Goal: Task Accomplishment & Management: Manage account settings

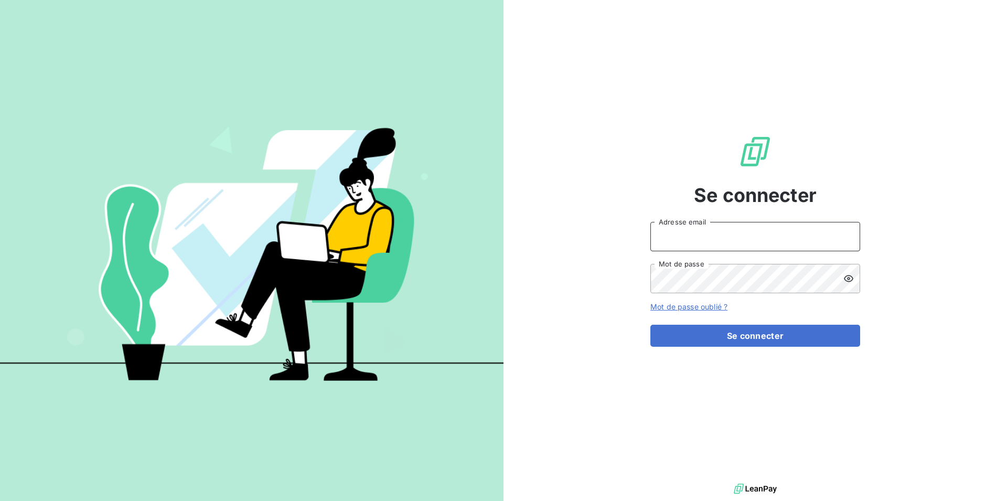
click at [758, 237] on input "Adresse email" at bounding box center [755, 236] width 210 height 29
type input "[EMAIL_ADDRESS][DOMAIN_NAME]"
click at [733, 323] on form "[EMAIL_ADDRESS][DOMAIN_NAME] Adresse email Mot de passe Mot de passe oublié ? S…" at bounding box center [755, 284] width 210 height 125
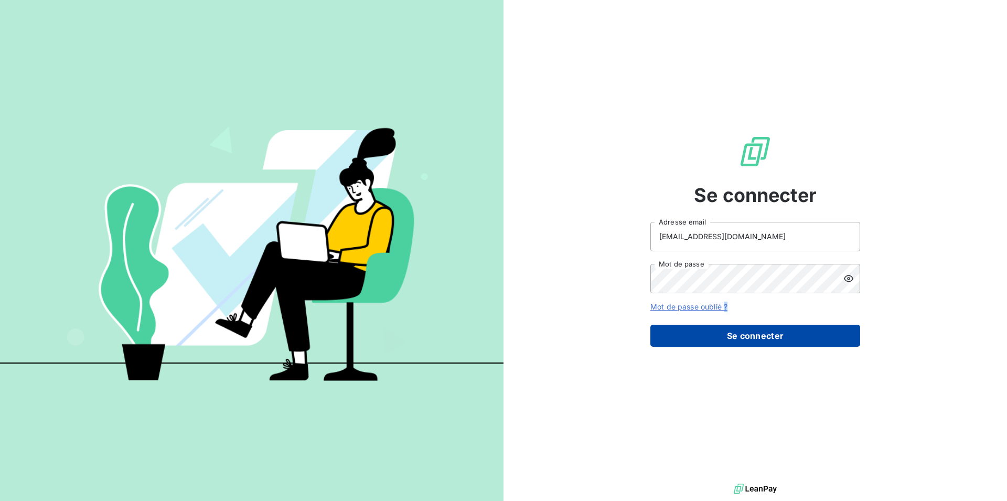
click at [733, 345] on button "Se connecter" at bounding box center [755, 336] width 210 height 22
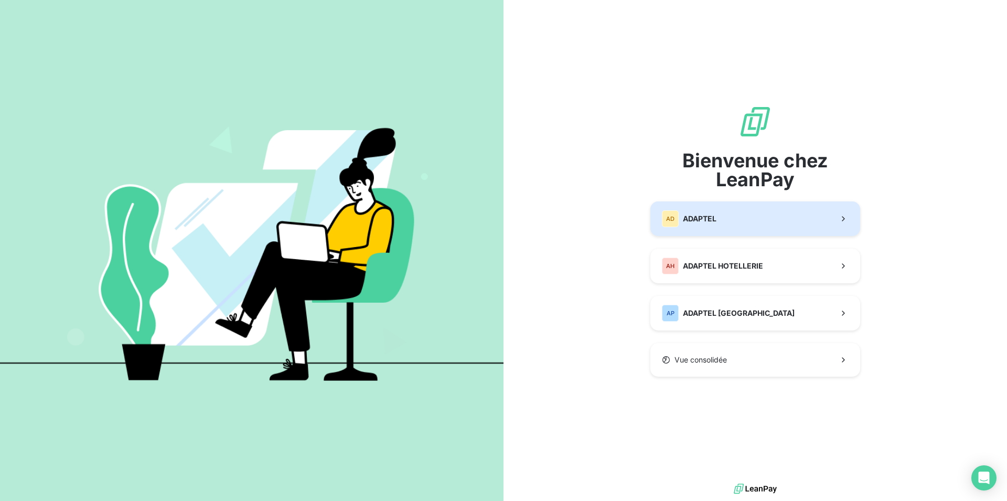
click at [721, 228] on button "AD ADAPTEL" at bounding box center [755, 218] width 210 height 35
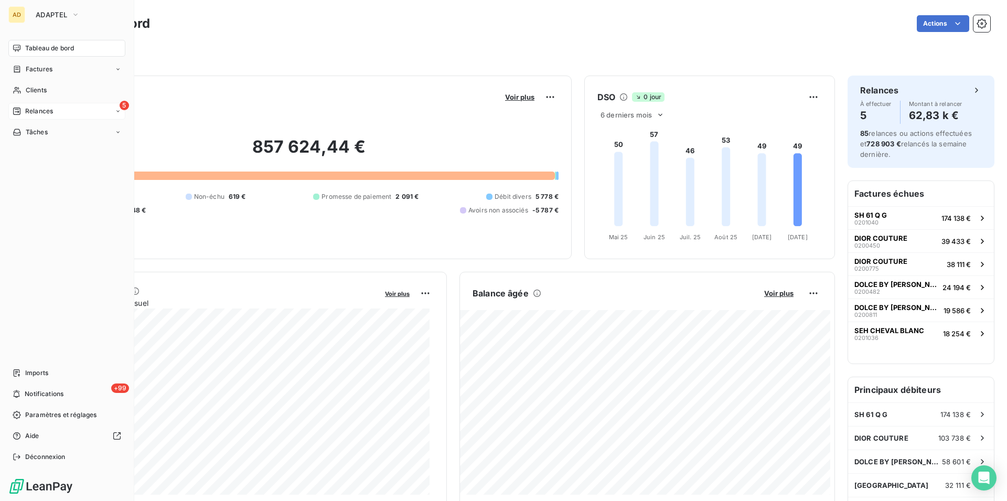
click at [94, 111] on div "5 Relances" at bounding box center [66, 111] width 117 height 17
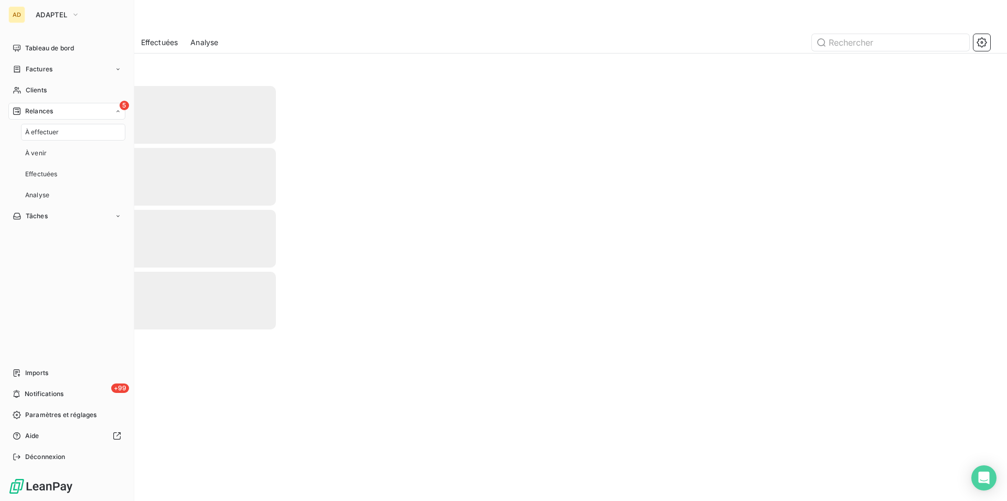
click at [77, 135] on div "À effectuer" at bounding box center [73, 132] width 104 height 17
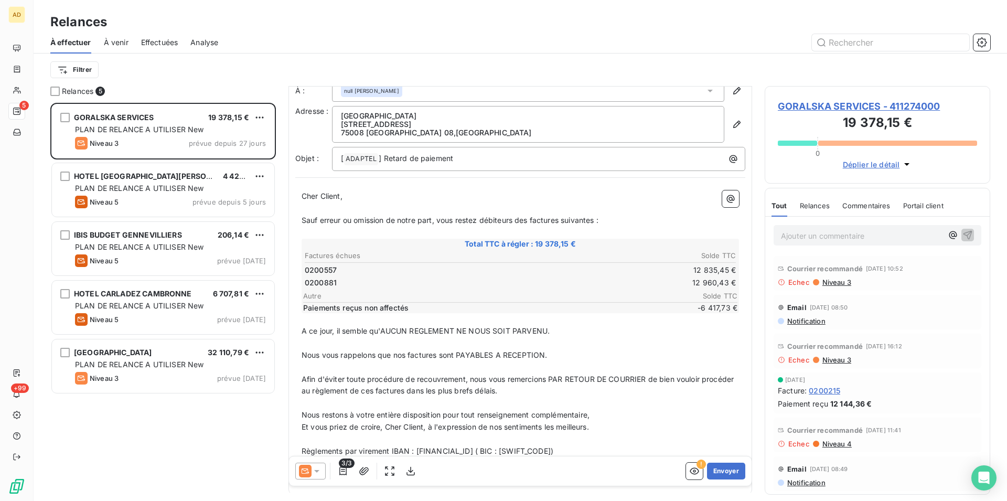
scroll to position [100, 0]
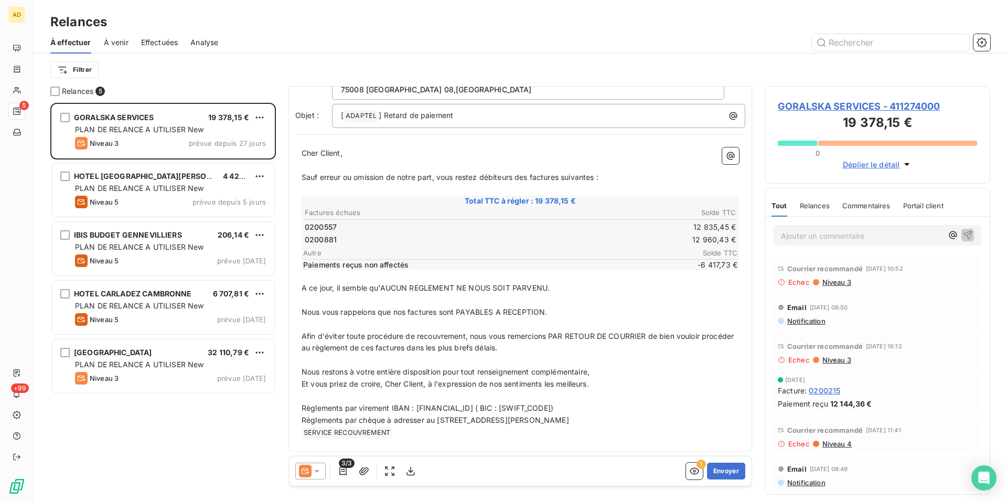
click at [780, 284] on icon at bounding box center [781, 281] width 7 height 7
click at [781, 283] on icon at bounding box center [781, 281] width 7 height 7
click at [783, 282] on icon at bounding box center [781, 281] width 7 height 7
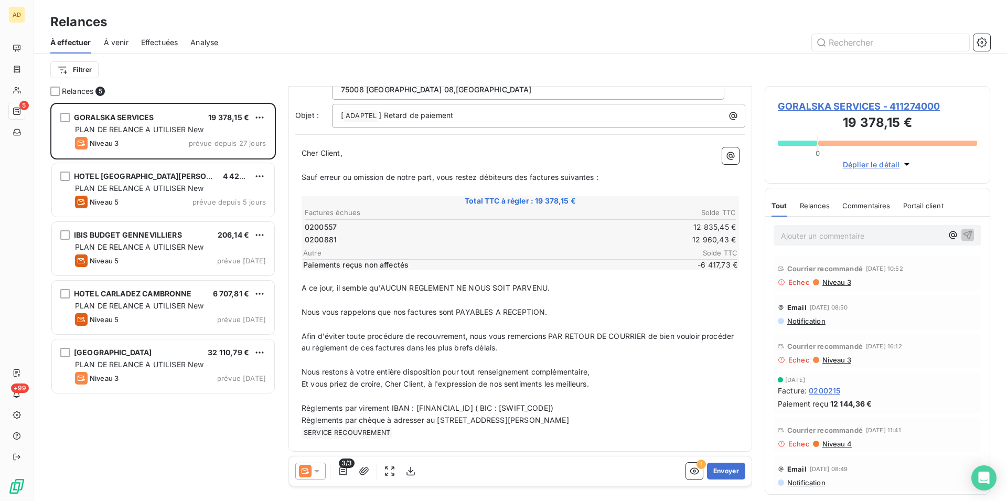
click at [797, 281] on span "Echec" at bounding box center [799, 282] width 22 height 8
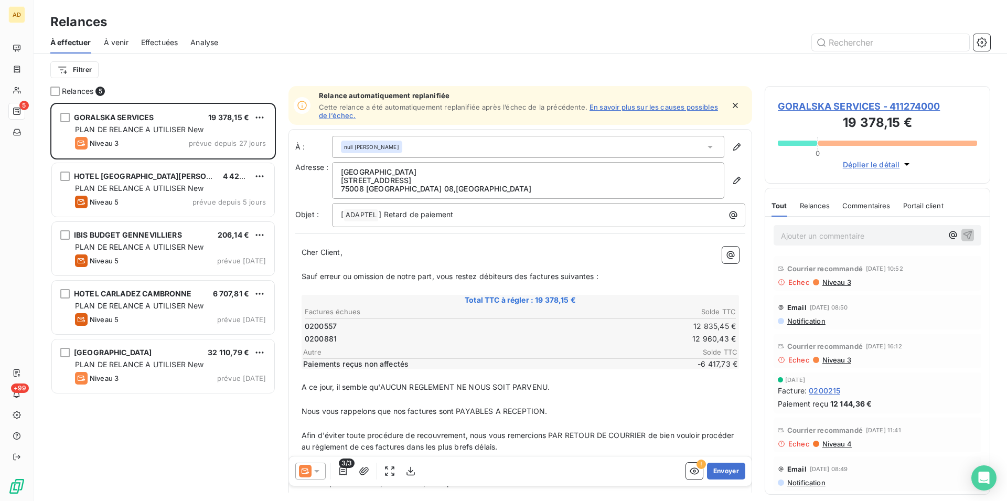
click at [851, 270] on span "Courrier recommandé" at bounding box center [825, 268] width 76 height 8
click at [826, 285] on span "Niveau 3" at bounding box center [836, 282] width 30 height 8
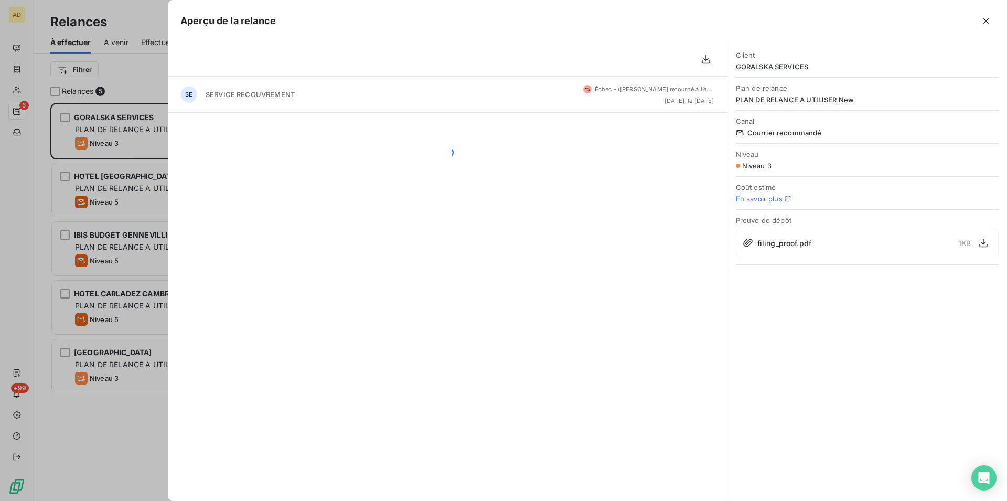
scroll to position [389, 217]
click at [984, 16] on icon "button" at bounding box center [986, 21] width 10 height 10
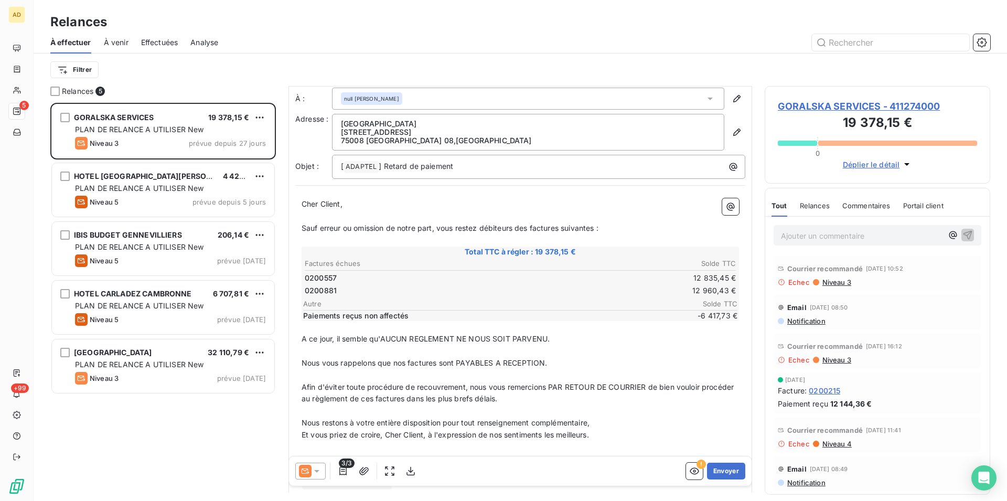
scroll to position [54, 0]
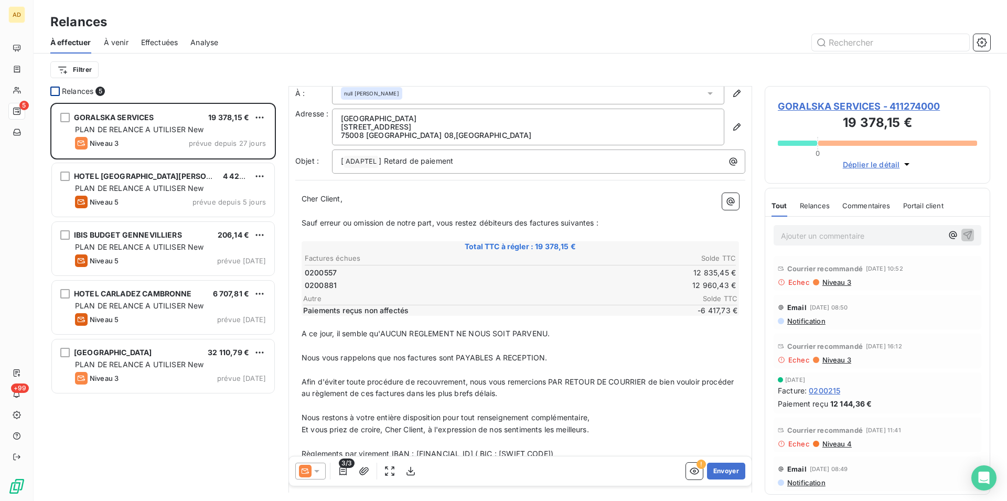
click at [55, 91] on div at bounding box center [54, 91] width 9 height 9
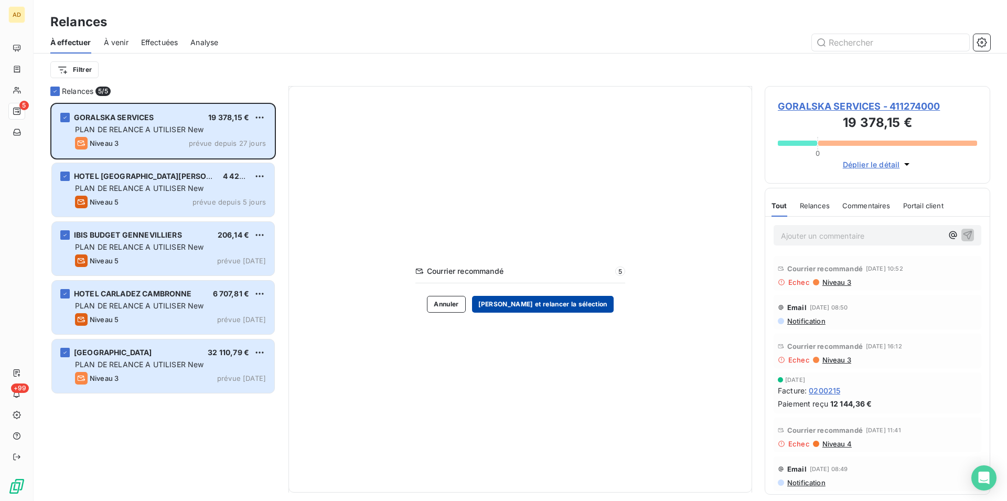
click at [521, 309] on button "[PERSON_NAME] et relancer la sélection" at bounding box center [543, 304] width 142 height 17
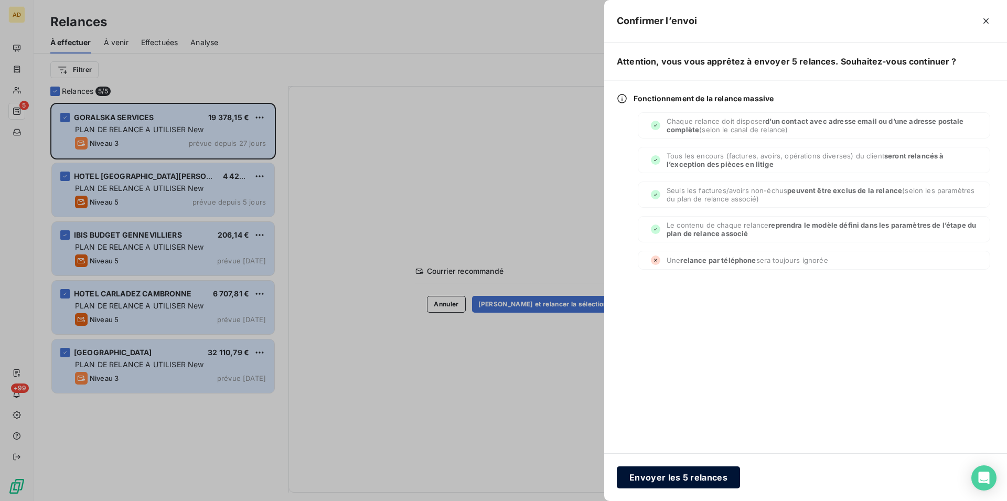
click at [642, 470] on button "Envoyer les 5 relances" at bounding box center [678, 477] width 123 height 22
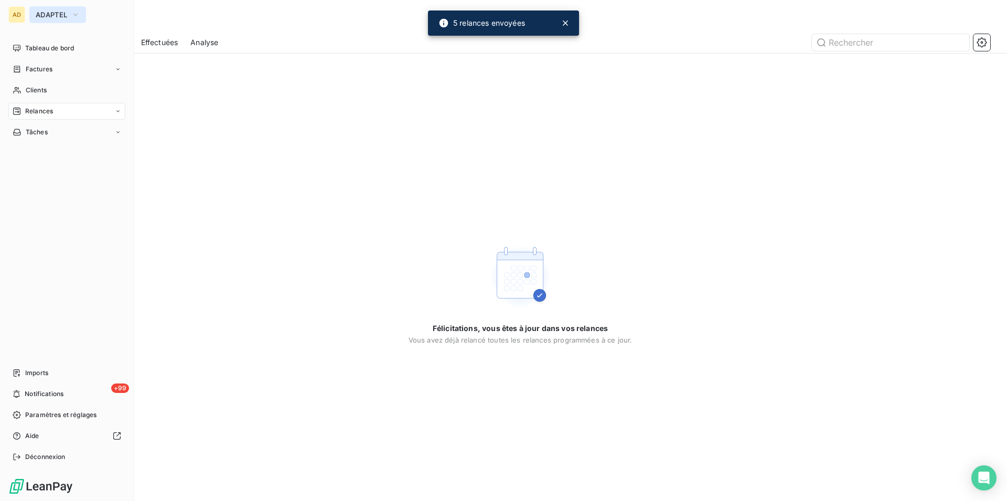
click at [56, 13] on span "ADAPTEL" at bounding box center [51, 14] width 31 height 8
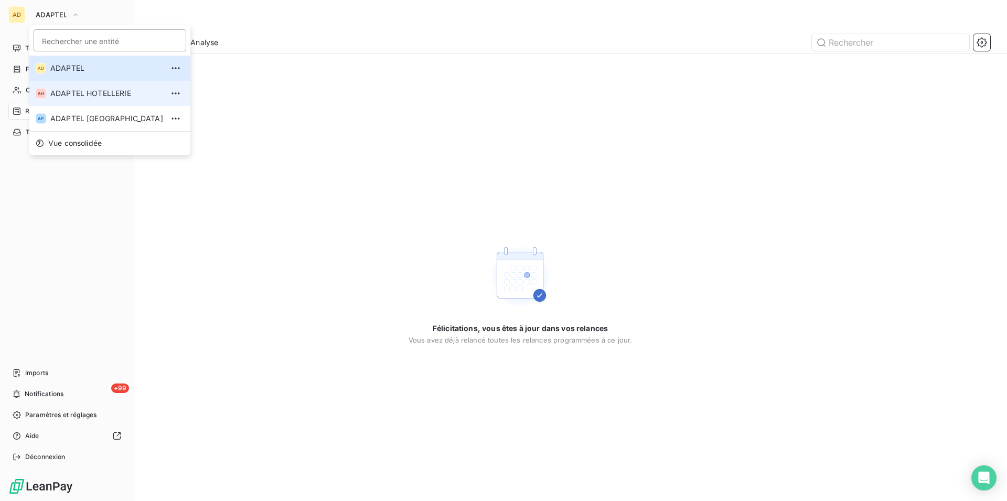
click at [94, 93] on span "ADAPTEL HOTELLERIE" at bounding box center [106, 93] width 113 height 10
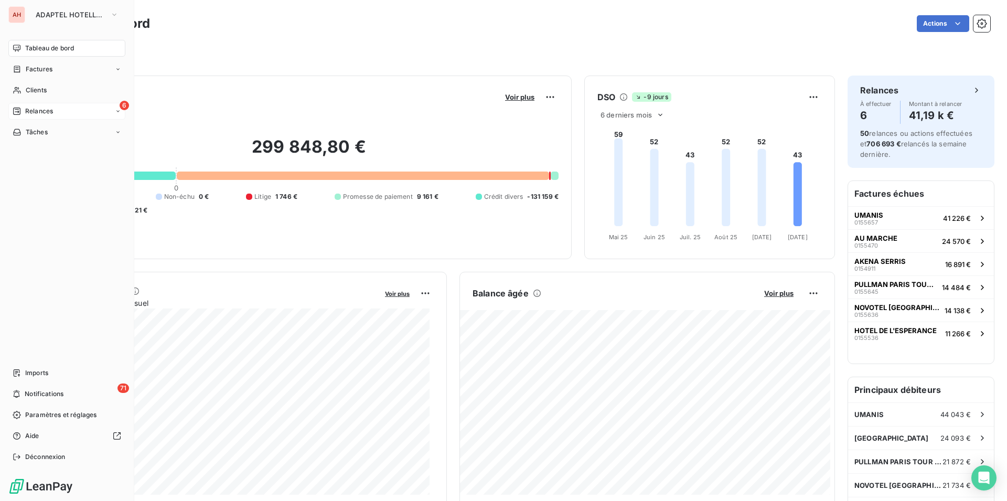
click at [29, 110] on span "Relances" at bounding box center [39, 110] width 28 height 9
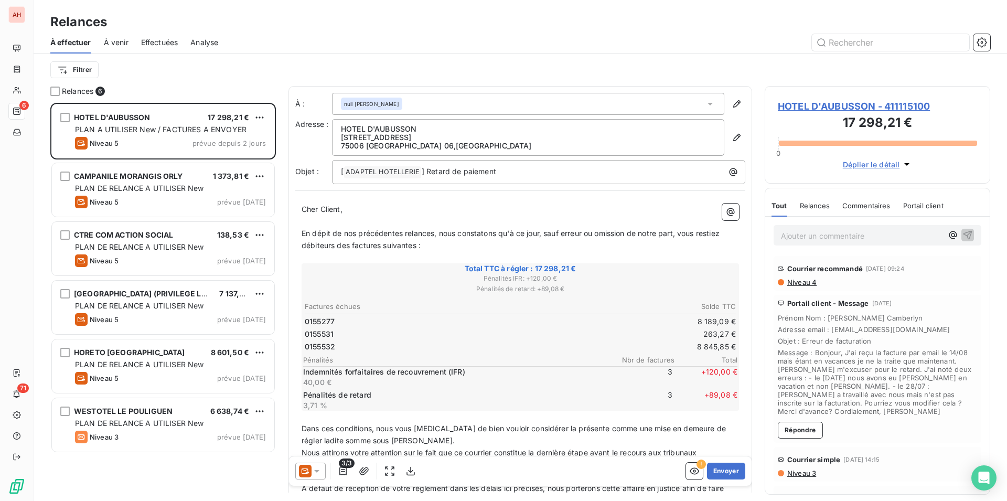
scroll to position [389, 217]
click at [52, 91] on div at bounding box center [54, 91] width 9 height 9
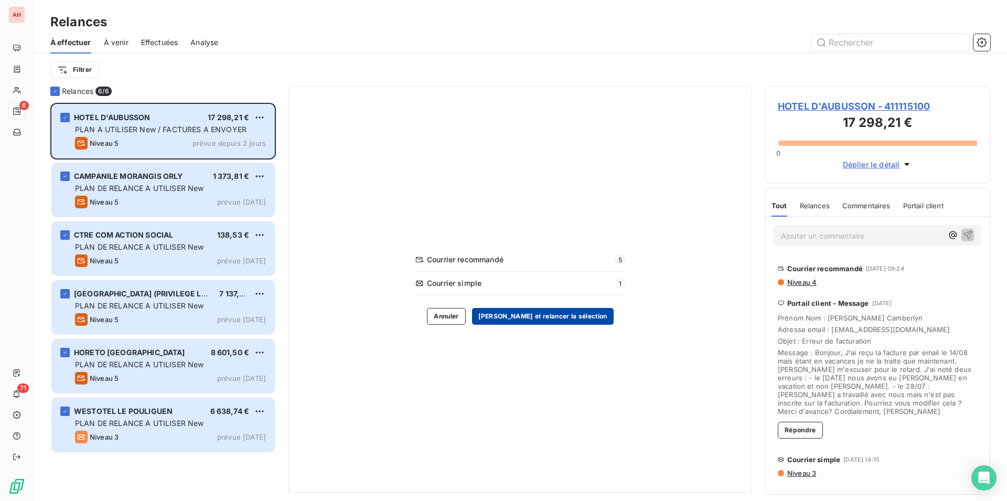
click at [502, 314] on button "[PERSON_NAME] et relancer la sélection" at bounding box center [543, 316] width 142 height 17
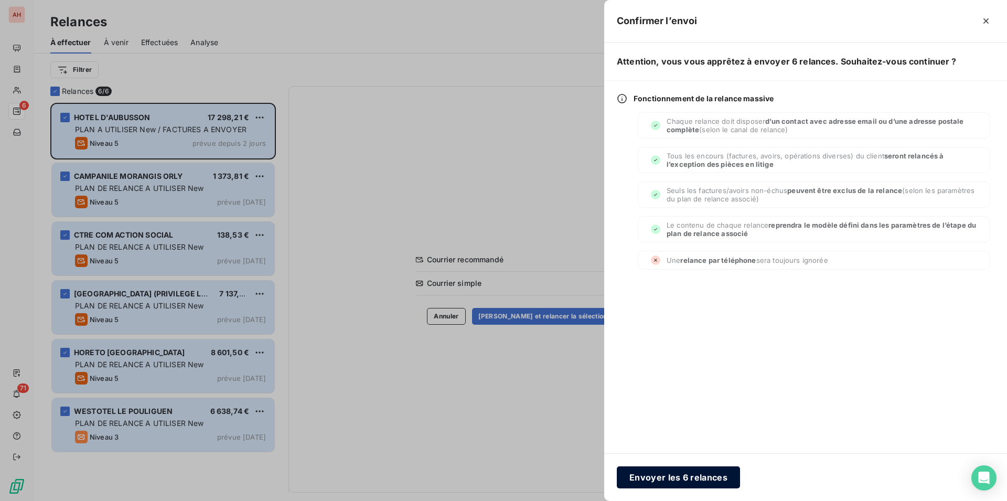
click at [703, 480] on button "Envoyer les 6 relances" at bounding box center [678, 477] width 123 height 22
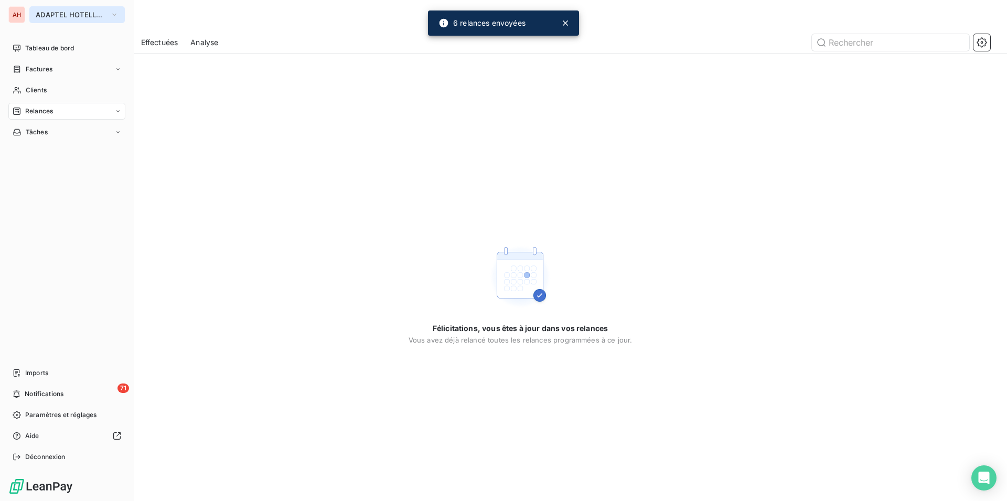
click at [65, 19] on button "ADAPTEL HOTELLERIE" at bounding box center [76, 14] width 95 height 17
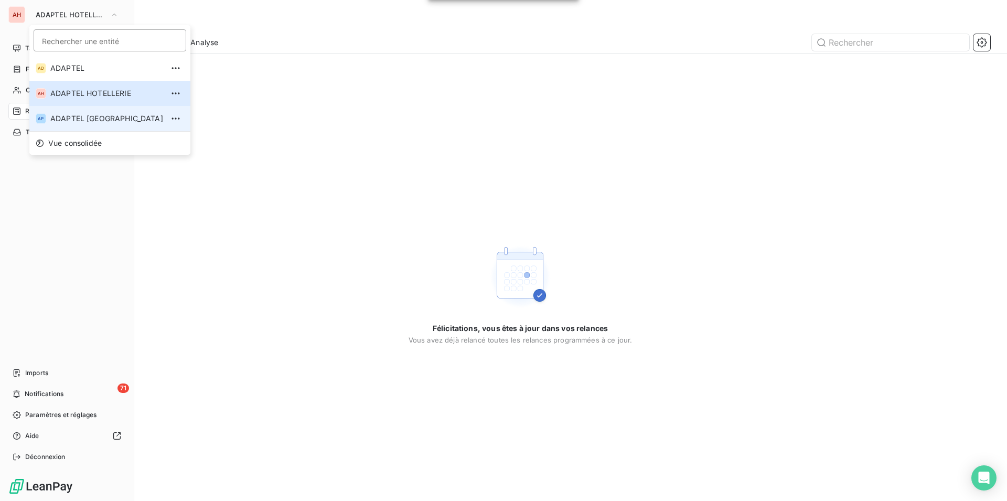
click at [80, 117] on span "ADAPTEL [GEOGRAPHIC_DATA]" at bounding box center [106, 118] width 113 height 10
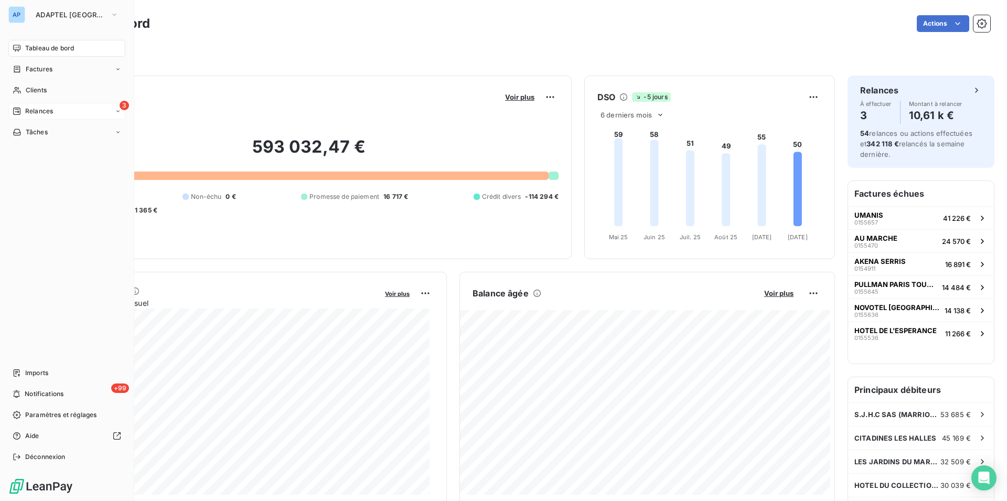
click at [12, 111] on div "3 Relances" at bounding box center [66, 111] width 117 height 17
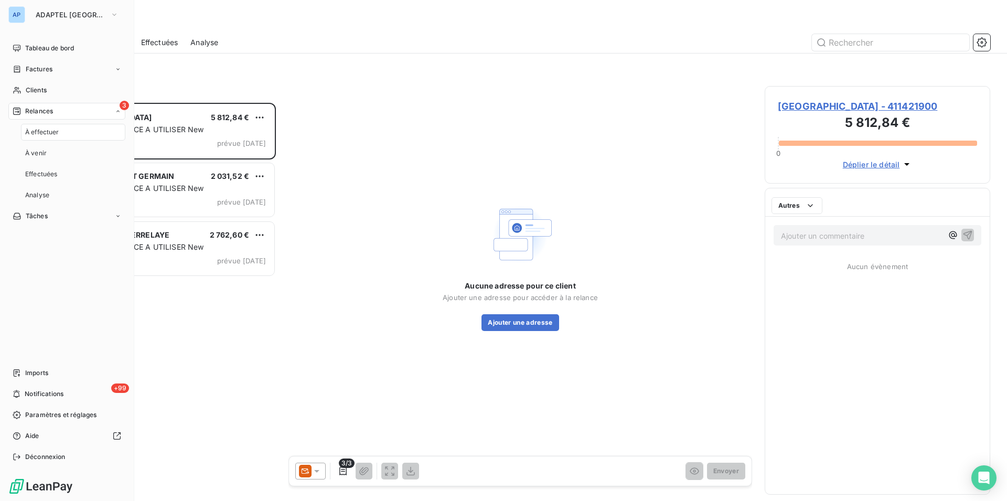
scroll to position [389, 217]
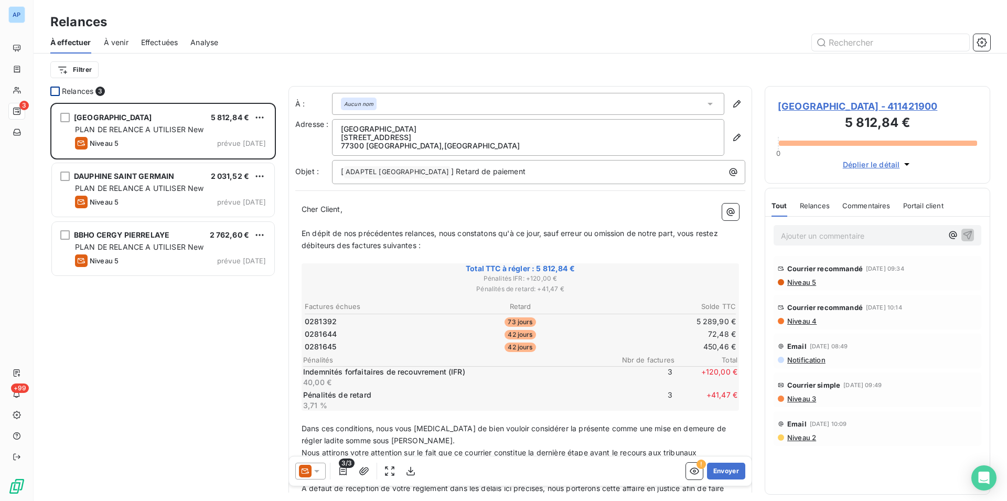
click at [54, 91] on div at bounding box center [54, 91] width 9 height 9
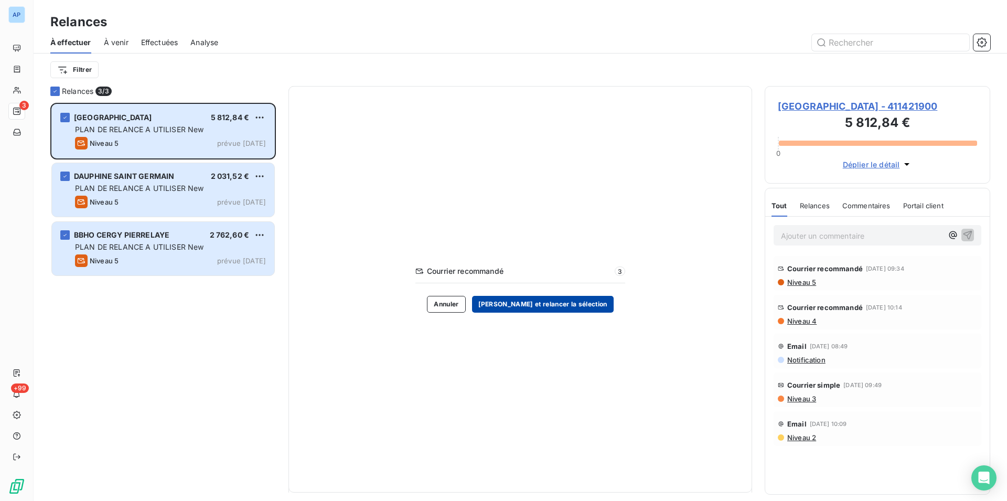
click at [545, 306] on button "[PERSON_NAME] et relancer la sélection" at bounding box center [543, 304] width 142 height 17
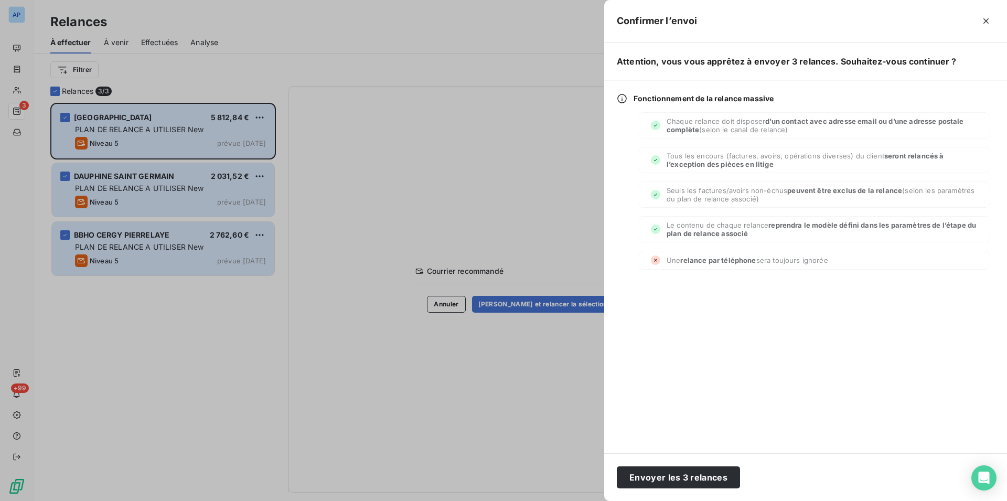
click at [615, 476] on div "Envoyer les 3 relances" at bounding box center [805, 477] width 403 height 48
click at [642, 474] on button "Envoyer les 3 relances" at bounding box center [678, 477] width 123 height 22
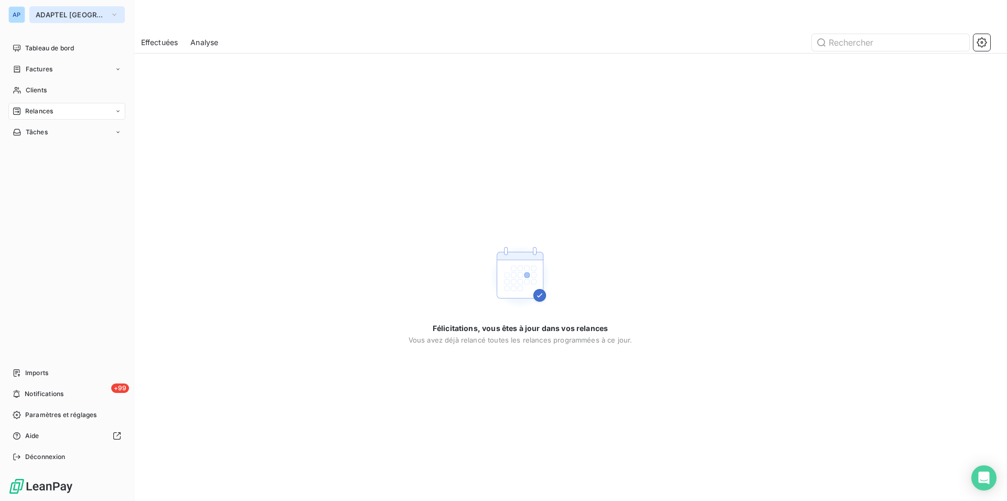
click at [43, 14] on span "ADAPTEL [GEOGRAPHIC_DATA]" at bounding box center [71, 14] width 70 height 8
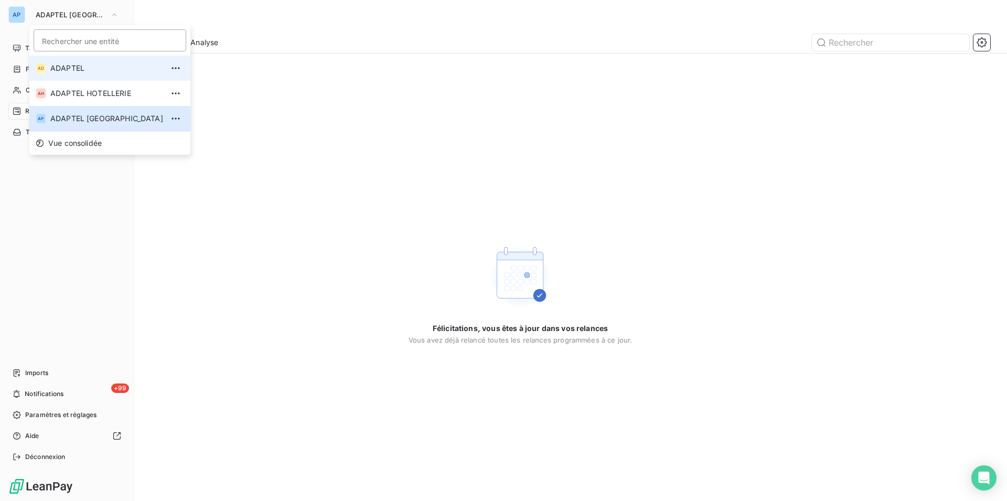
click at [67, 71] on span "ADAPTEL" at bounding box center [106, 68] width 113 height 10
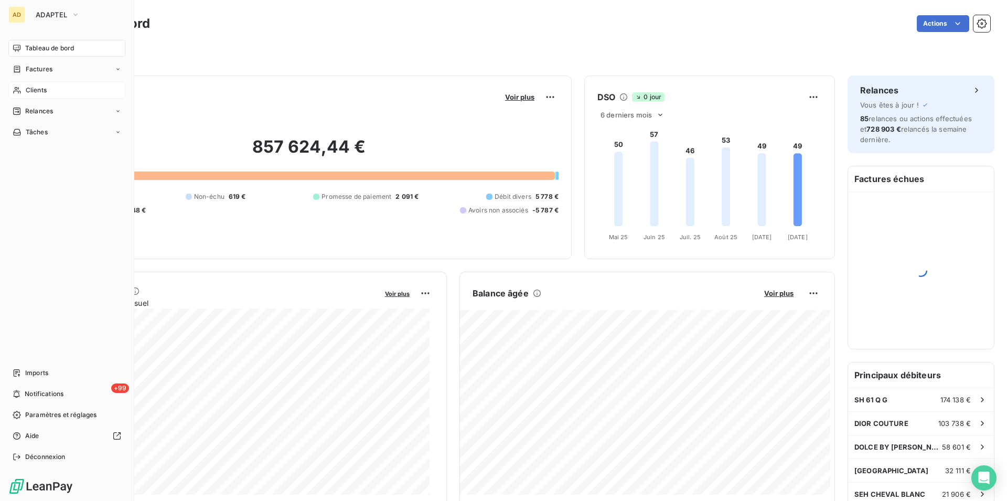
click at [25, 90] on div "Clients" at bounding box center [66, 90] width 117 height 17
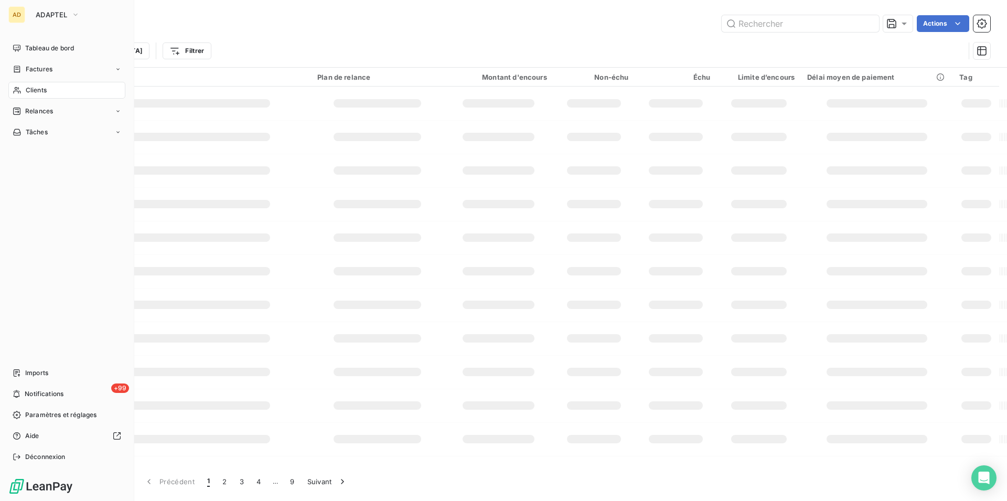
click at [23, 10] on div "AD" at bounding box center [16, 14] width 17 height 17
click at [28, 21] on div "AD ADAPTEL" at bounding box center [66, 14] width 117 height 17
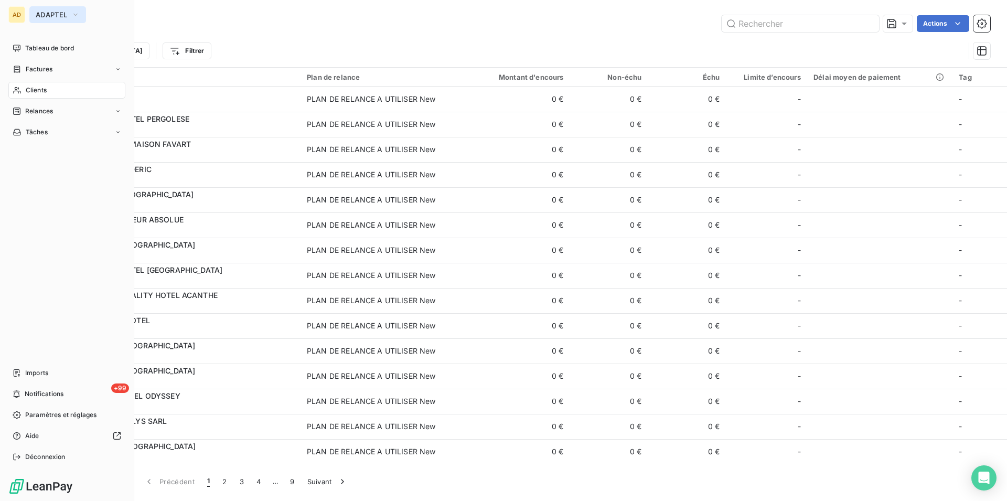
click at [48, 15] on span "ADAPTEL" at bounding box center [51, 14] width 31 height 8
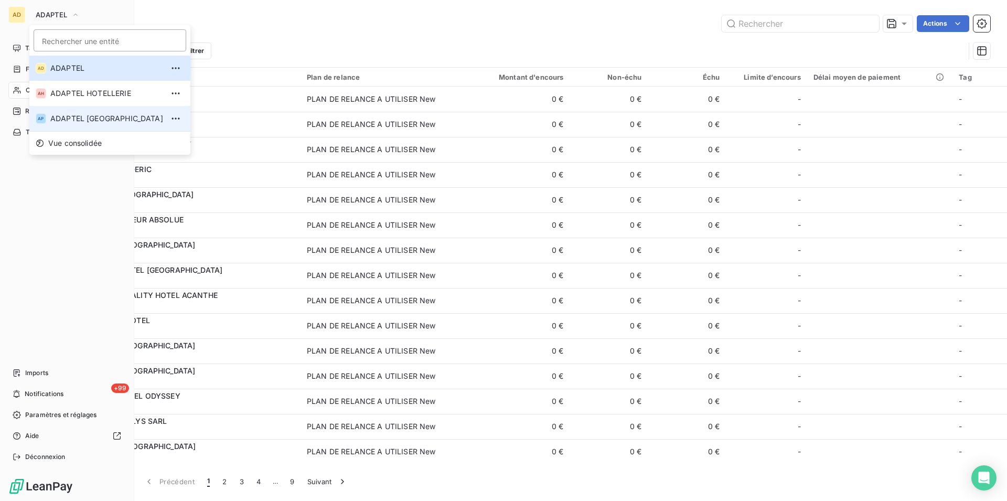
click at [71, 120] on span "ADAPTEL [GEOGRAPHIC_DATA]" at bounding box center [106, 118] width 113 height 10
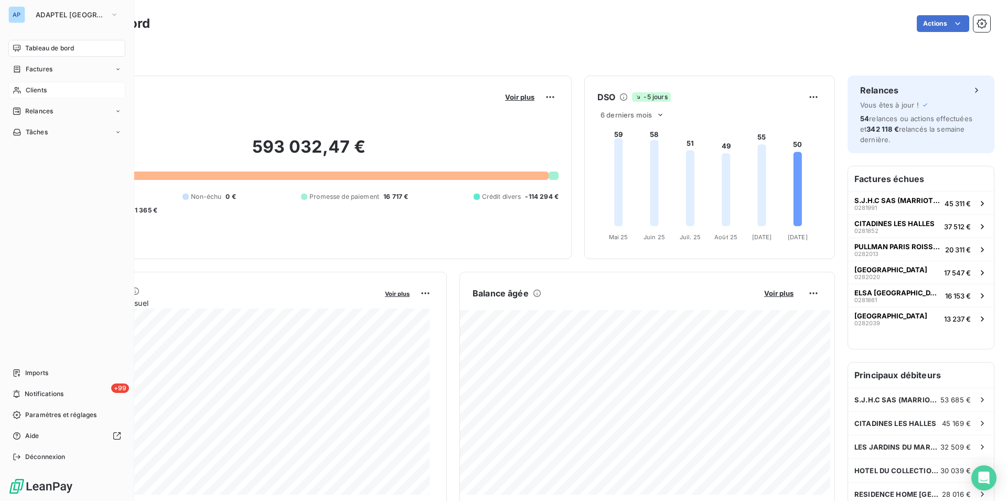
click at [53, 90] on div "Clients" at bounding box center [66, 90] width 117 height 17
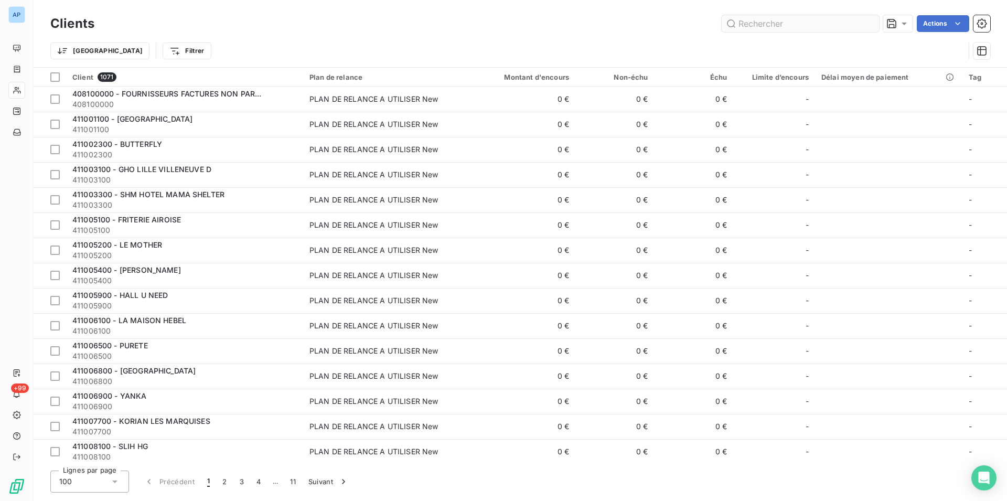
click at [836, 24] on input "text" at bounding box center [800, 23] width 157 height 17
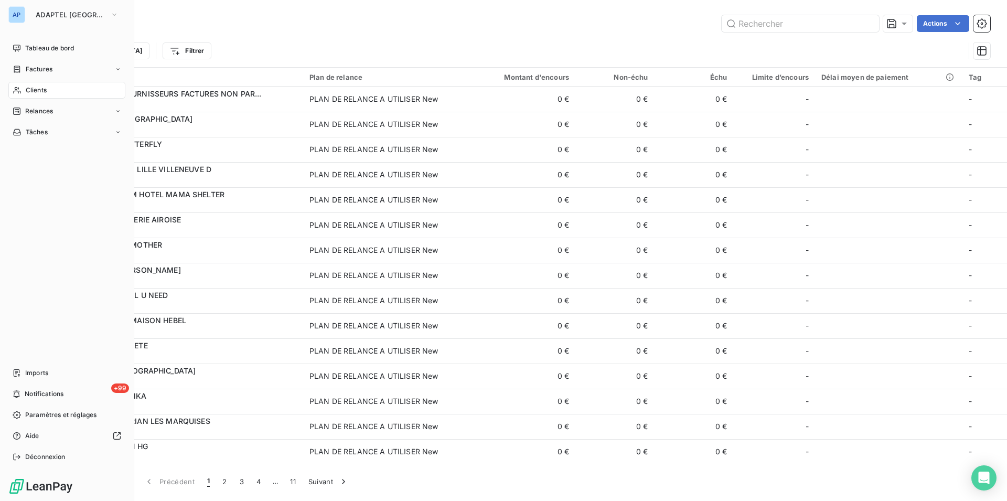
click at [26, 90] on span "Clients" at bounding box center [36, 89] width 21 height 9
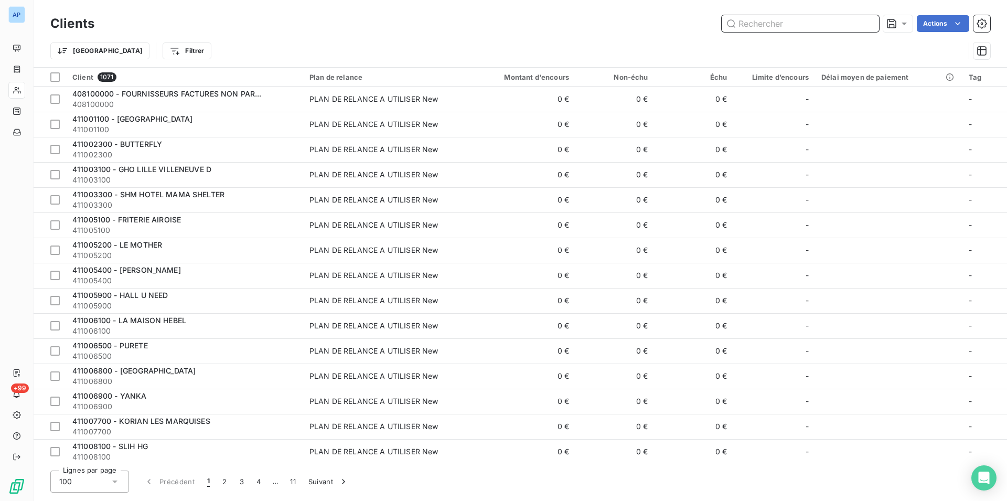
click at [765, 19] on input "text" at bounding box center [800, 23] width 157 height 17
paste input "HOTEL LA TREMOILLE"
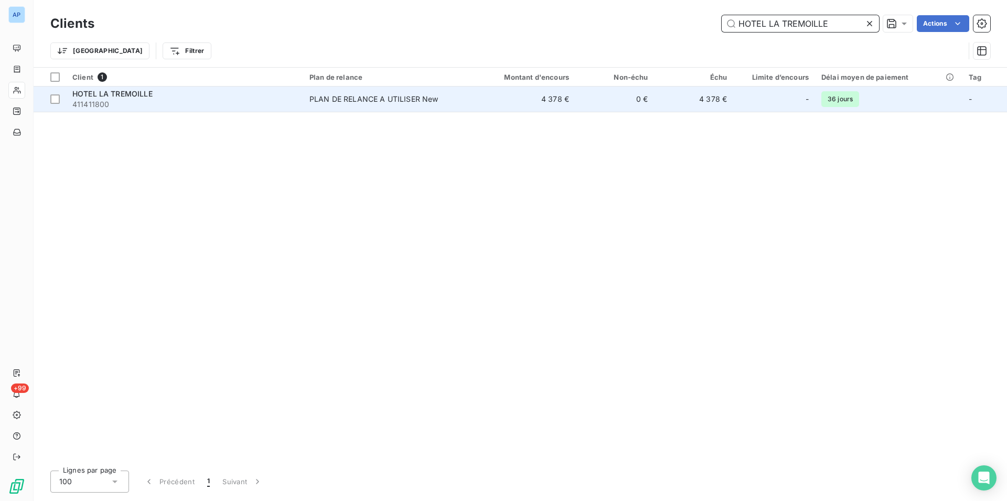
type input "HOTEL LA TREMOILLE"
click at [406, 94] on div "PLAN DE RELANCE A UTILISER New" at bounding box center [373, 99] width 129 height 10
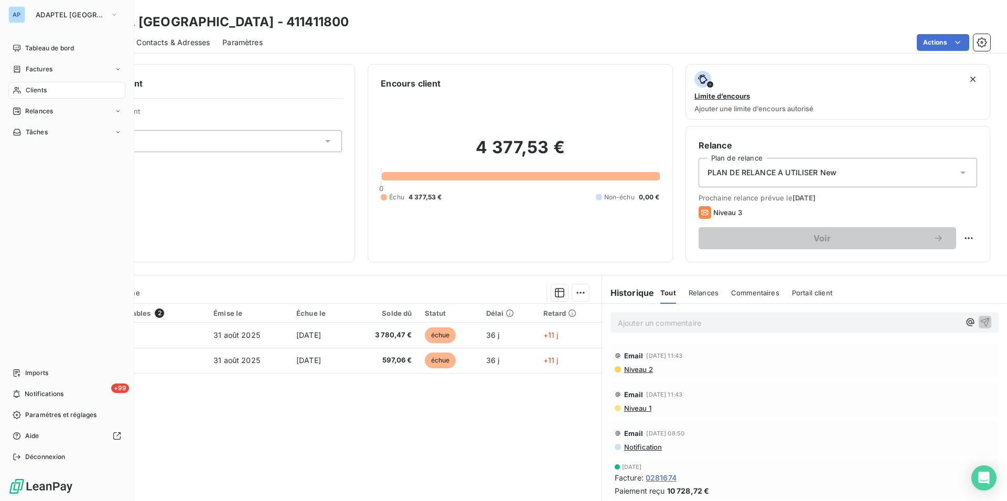
click at [25, 11] on div "AP ADAPTEL [GEOGRAPHIC_DATA]" at bounding box center [66, 14] width 117 height 17
click at [39, 16] on span "ADAPTEL [GEOGRAPHIC_DATA]" at bounding box center [71, 14] width 70 height 8
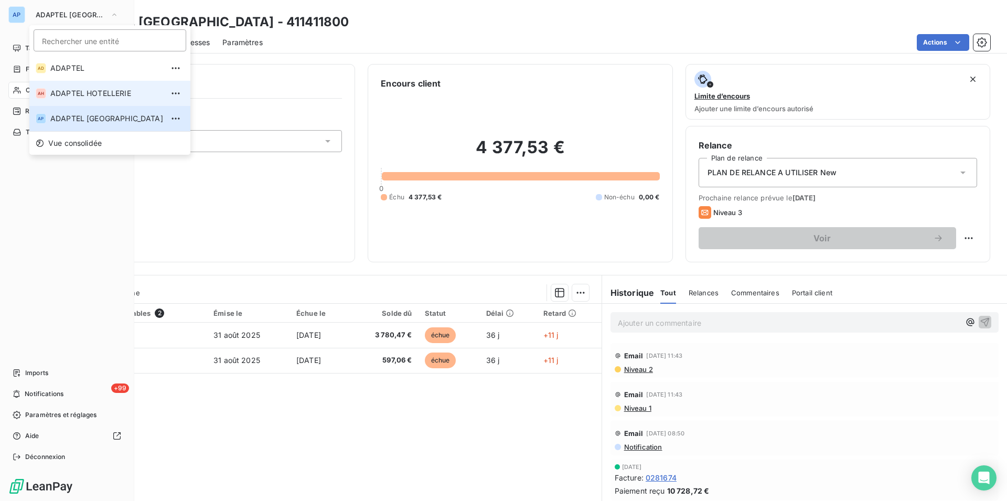
click at [74, 89] on span "ADAPTEL HOTELLERIE" at bounding box center [106, 93] width 113 height 10
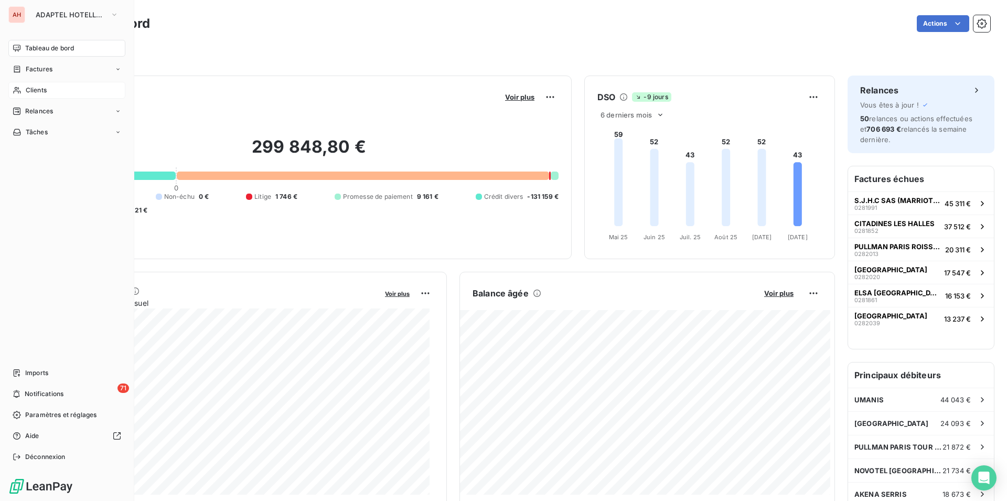
click at [22, 88] on div "Clients" at bounding box center [66, 90] width 117 height 17
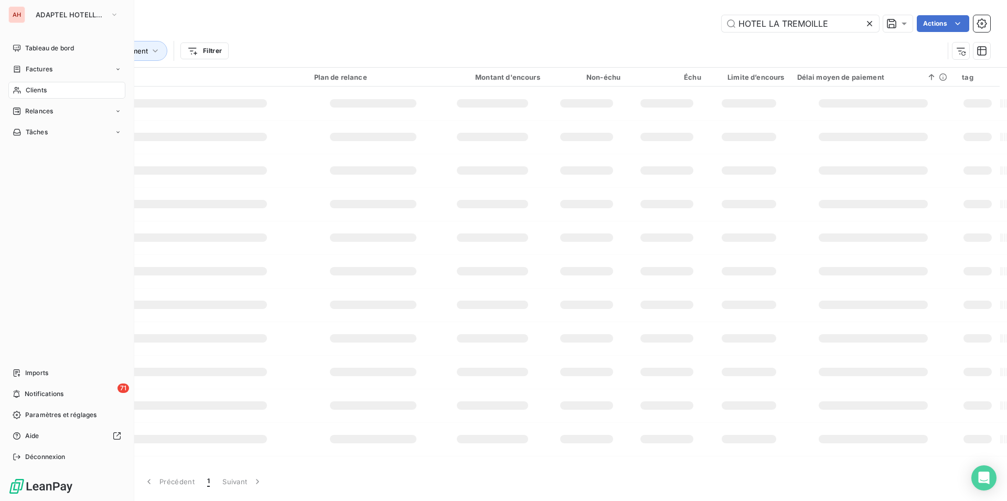
type input "HOTEL LA TREMOILLE"
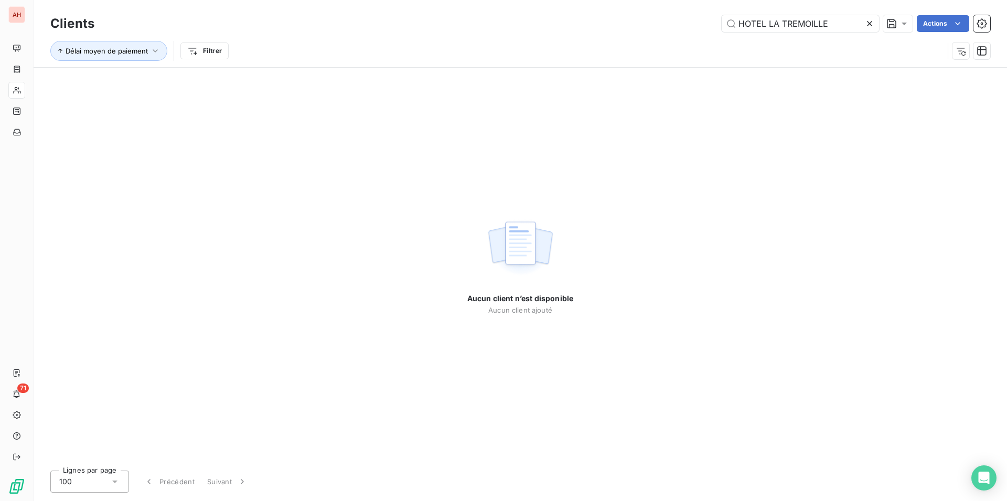
click at [868, 21] on icon at bounding box center [869, 23] width 10 height 10
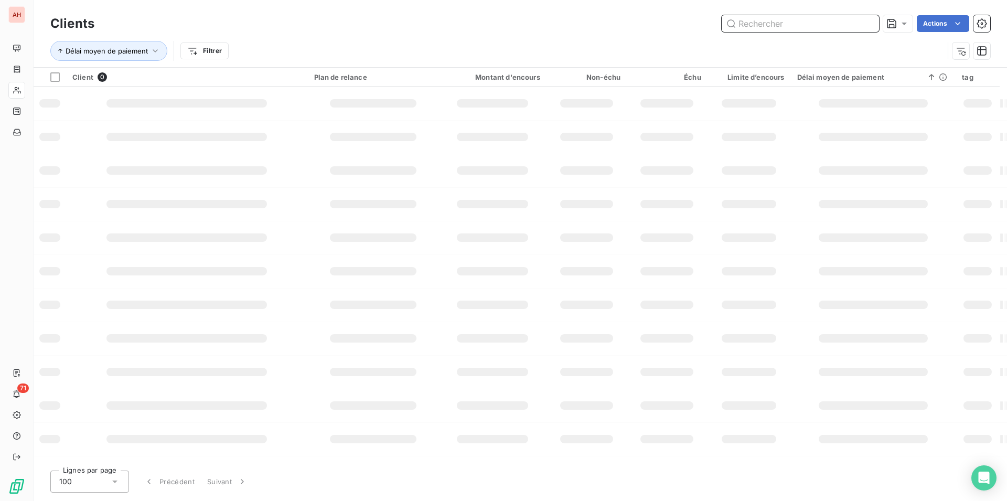
click at [868, 21] on input "text" at bounding box center [800, 23] width 157 height 17
click at [849, 26] on input "text" at bounding box center [800, 23] width 157 height 17
click at [846, 26] on input "text" at bounding box center [800, 23] width 157 height 17
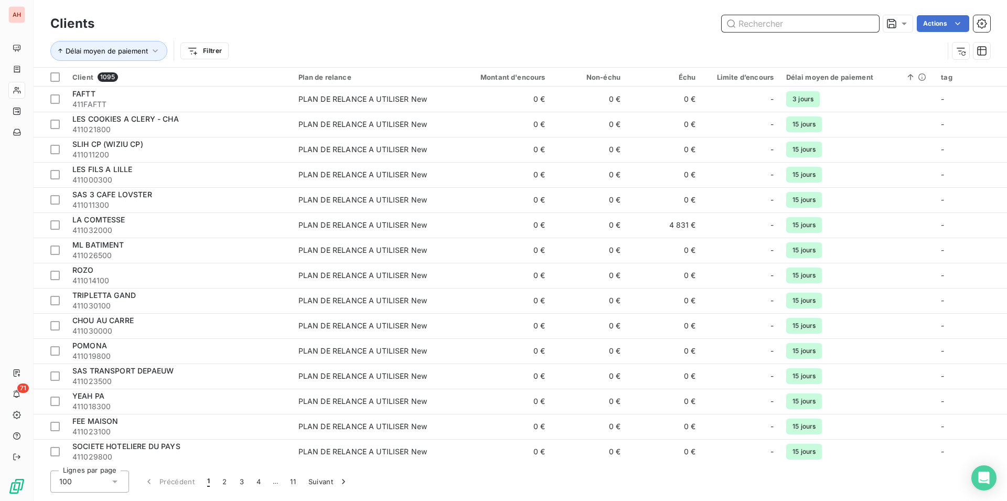
click at [844, 26] on input "text" at bounding box center [800, 23] width 157 height 17
paste input "[GEOGRAPHIC_DATA]"
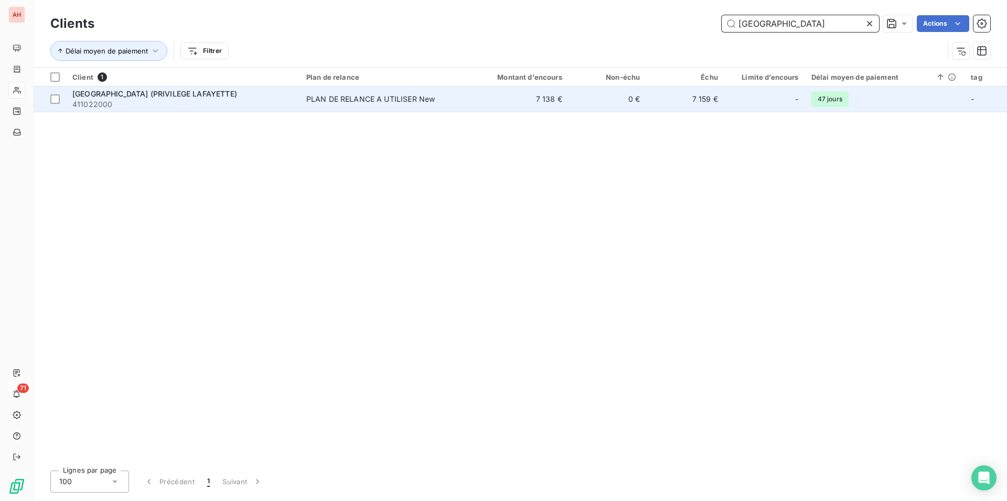
type input "[GEOGRAPHIC_DATA]"
click at [194, 111] on td "[GEOGRAPHIC_DATA] (PRIVILEGE LAFAYETTE) 411022000" at bounding box center [183, 99] width 234 height 25
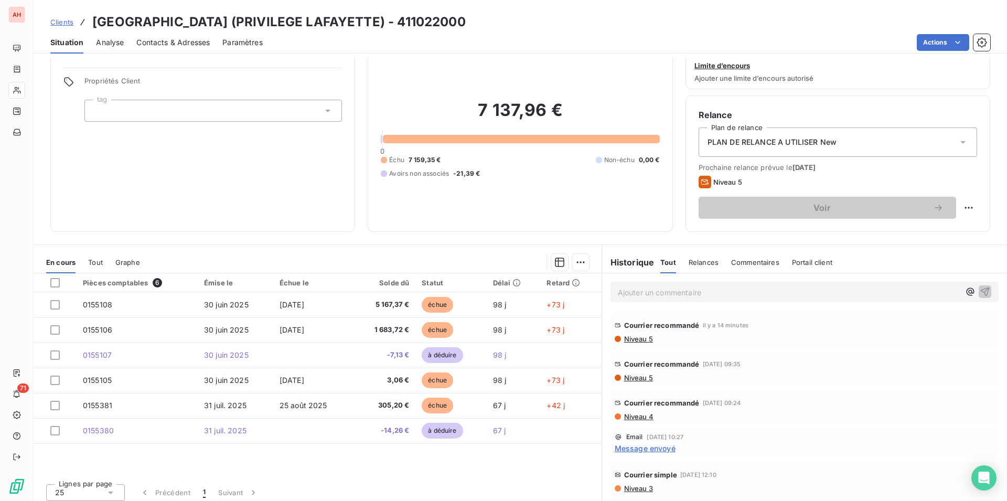
scroll to position [36, 0]
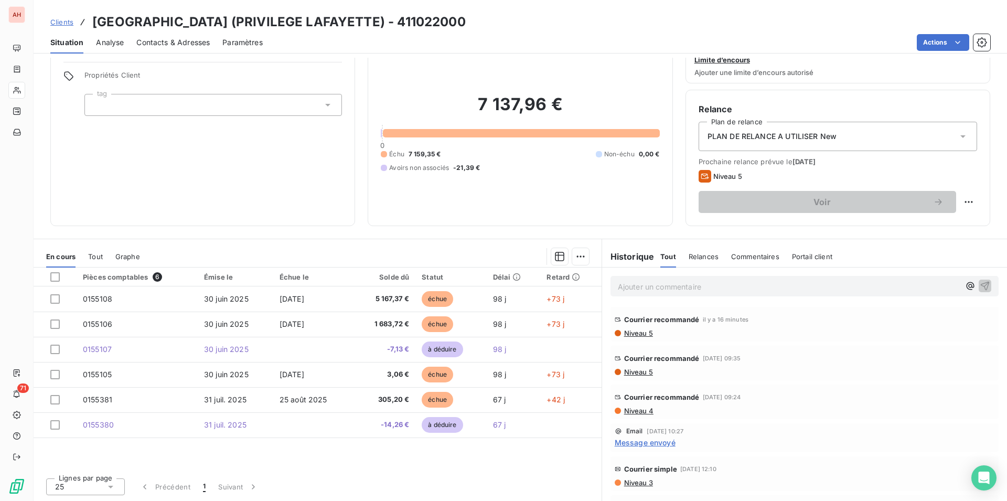
click at [167, 36] on div "Contacts & Adresses" at bounding box center [172, 42] width 73 height 22
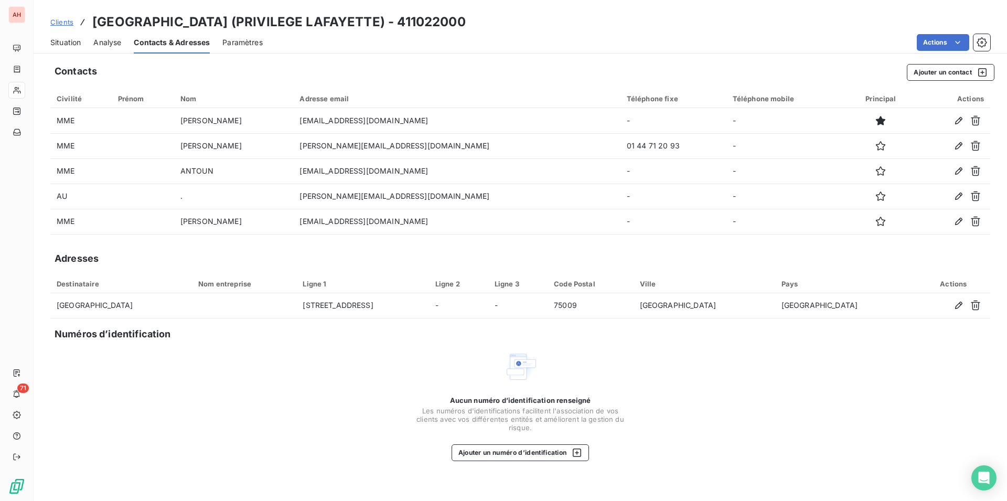
click at [52, 47] on span "Situation" at bounding box center [65, 42] width 30 height 10
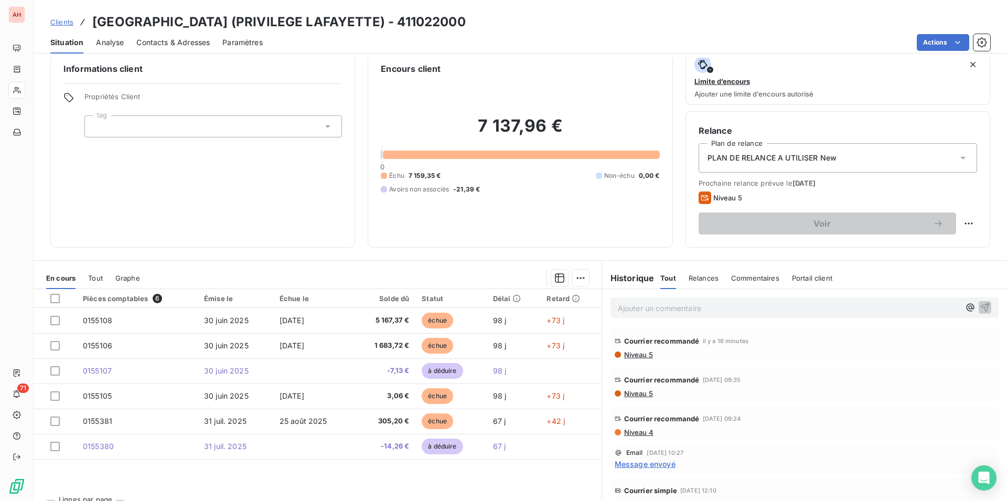
scroll to position [0, 0]
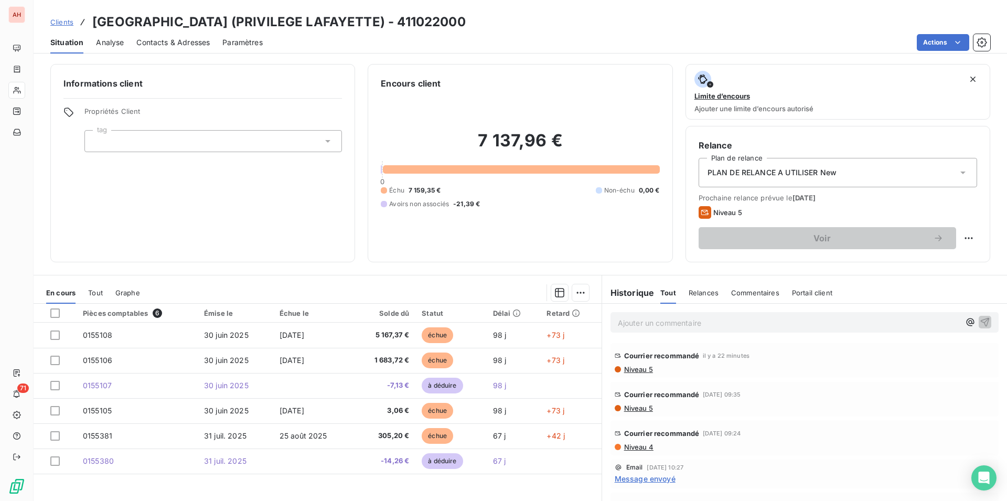
click at [633, 370] on span "Niveau 5" at bounding box center [638, 369] width 30 height 8
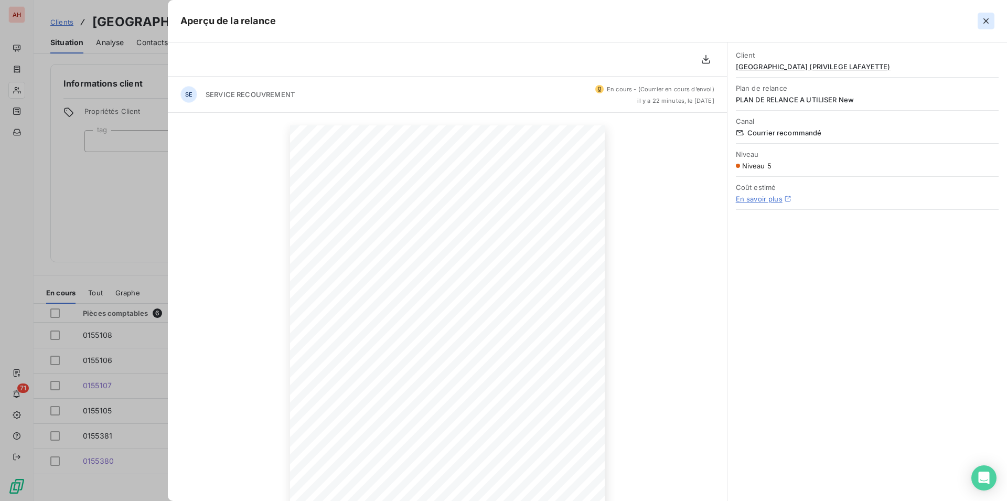
click at [985, 22] on icon "button" at bounding box center [985, 20] width 5 height 5
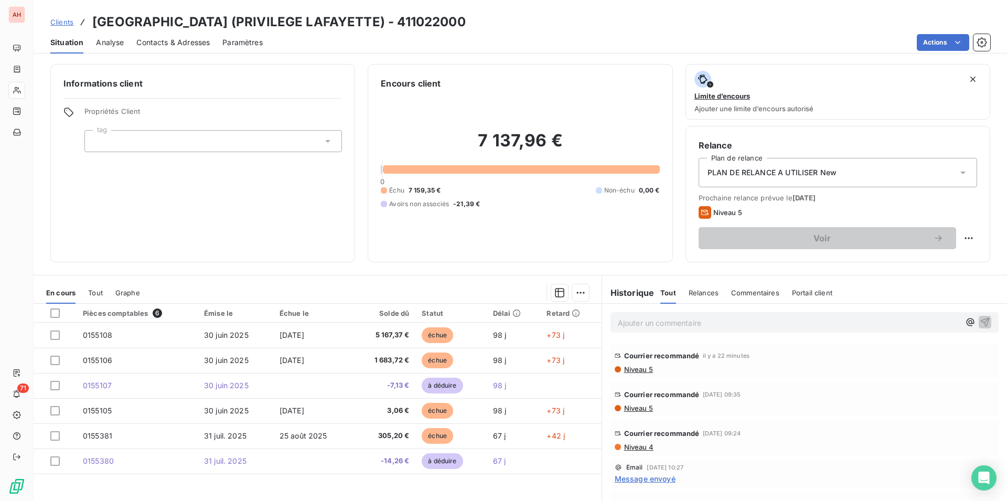
click at [631, 406] on span "Niveau 5" at bounding box center [638, 408] width 30 height 8
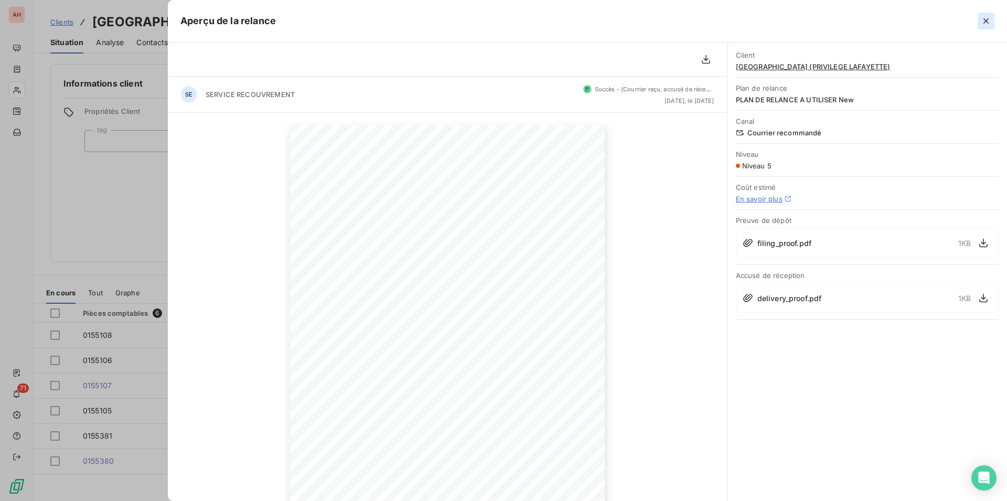
click at [980, 18] on button "button" at bounding box center [985, 21] width 17 height 17
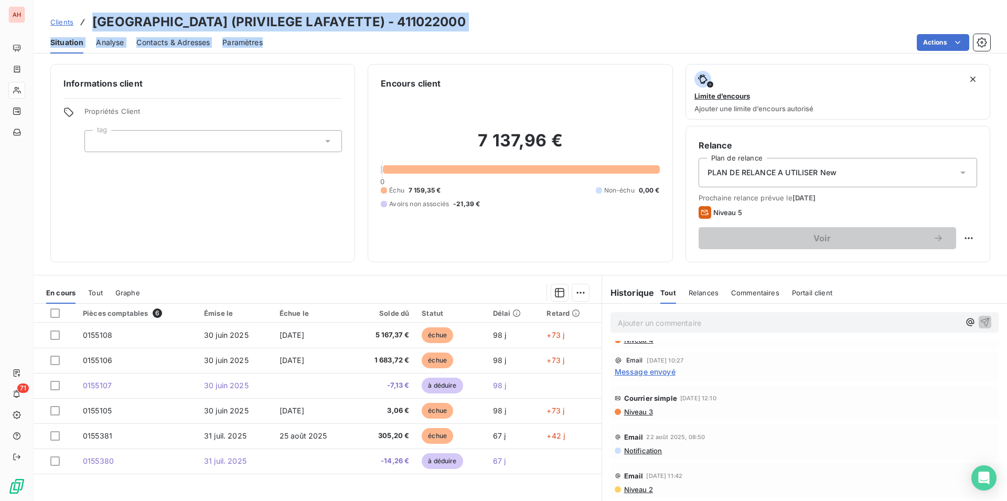
drag, startPoint x: 562, startPoint y: 434, endPoint x: 90, endPoint y: 23, distance: 626.0
click at [90, 304] on div "Pièces comptables 6 Émise le Échue le Solde dû Statut Délai Retard 0155108 [DAT…" at bounding box center [318, 405] width 568 height 202
copy div "[GEOGRAPHIC_DATA] (PRIVILEGE LAFAYETTE) - 411022000 Situation Analyse Contacts …"
click at [321, 82] on h6 "Informations client" at bounding box center [202, 83] width 278 height 13
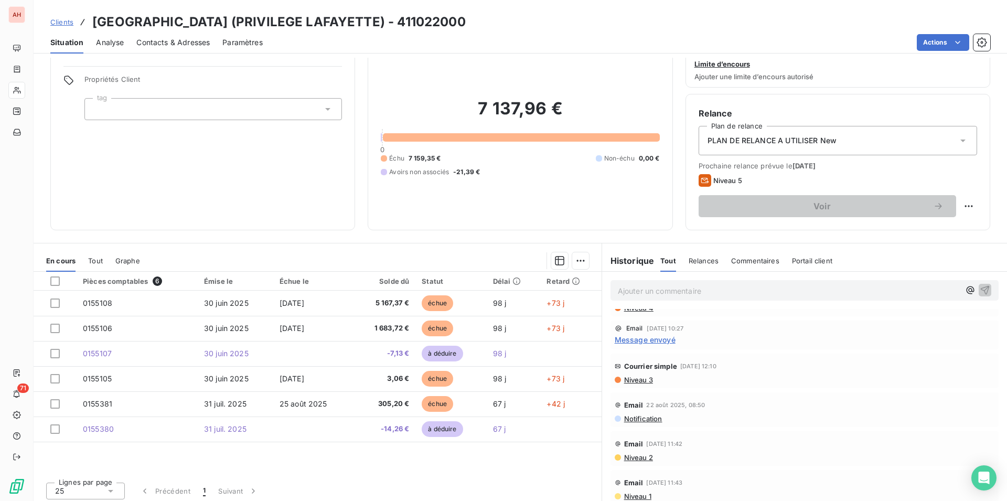
scroll to position [36, 0]
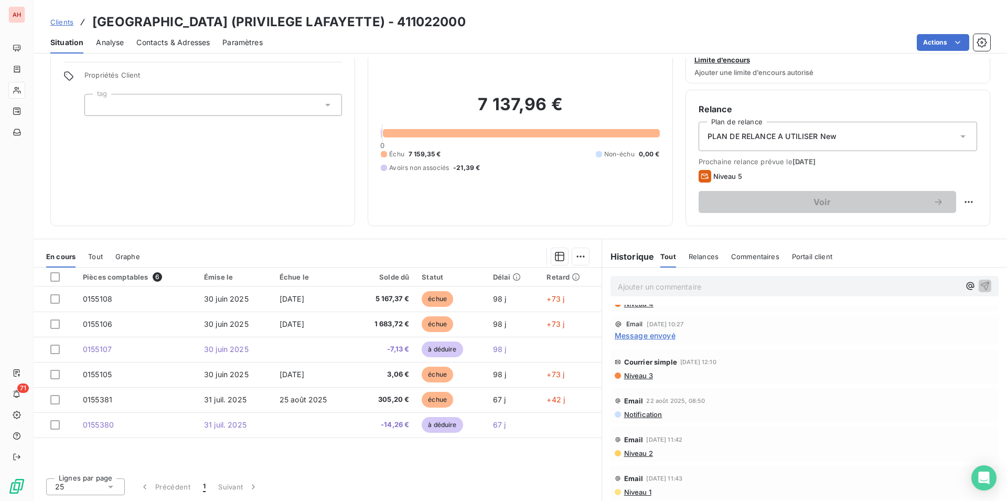
click at [297, 470] on div "Lignes par page 25 Précédent 1 Suivant" at bounding box center [318, 484] width 568 height 31
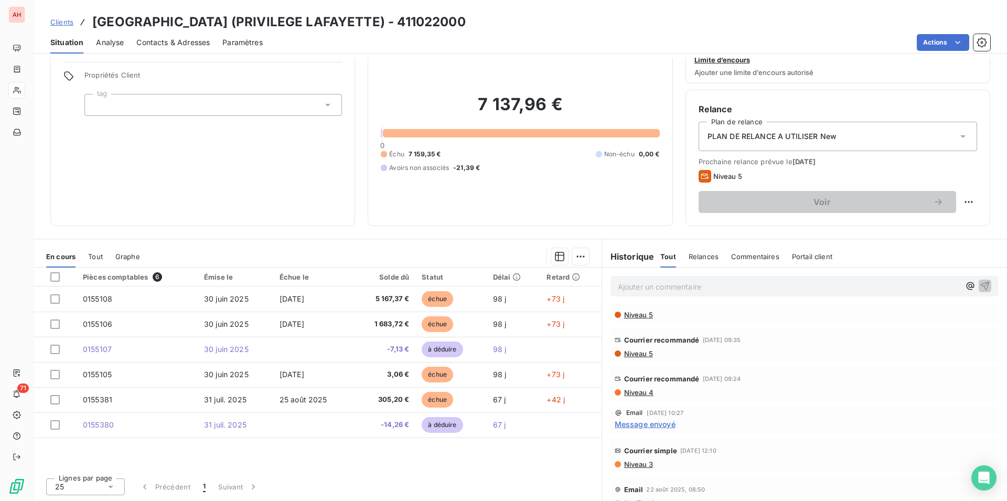
scroll to position [0, 0]
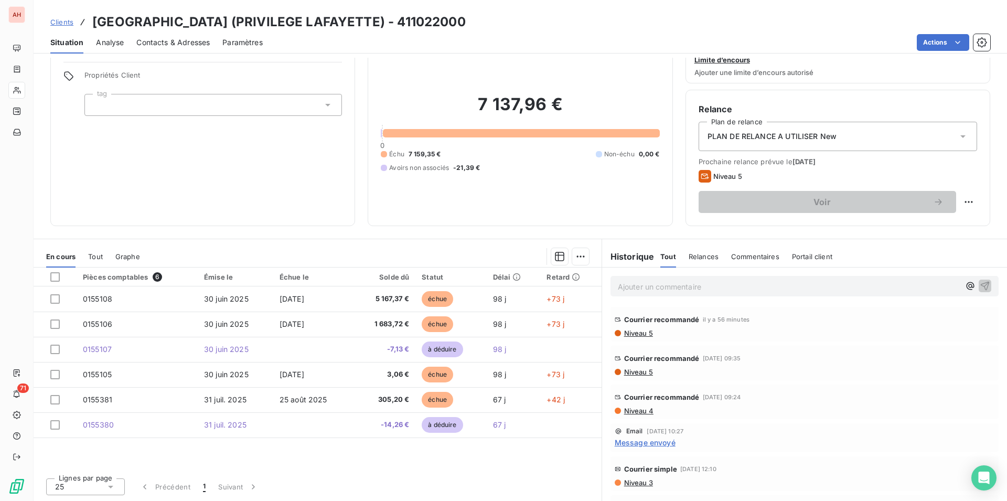
click at [38, 94] on div "Informations client Propriétés Client tag Encours client 7 137,96 € 0 Échu 7 15…" at bounding box center [520, 127] width 973 height 198
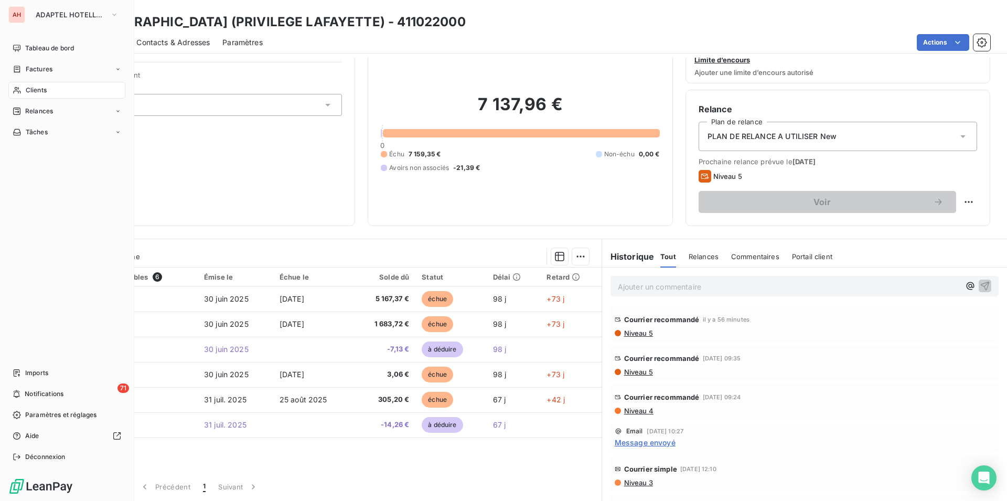
click at [30, 90] on span "Clients" at bounding box center [36, 89] width 21 height 9
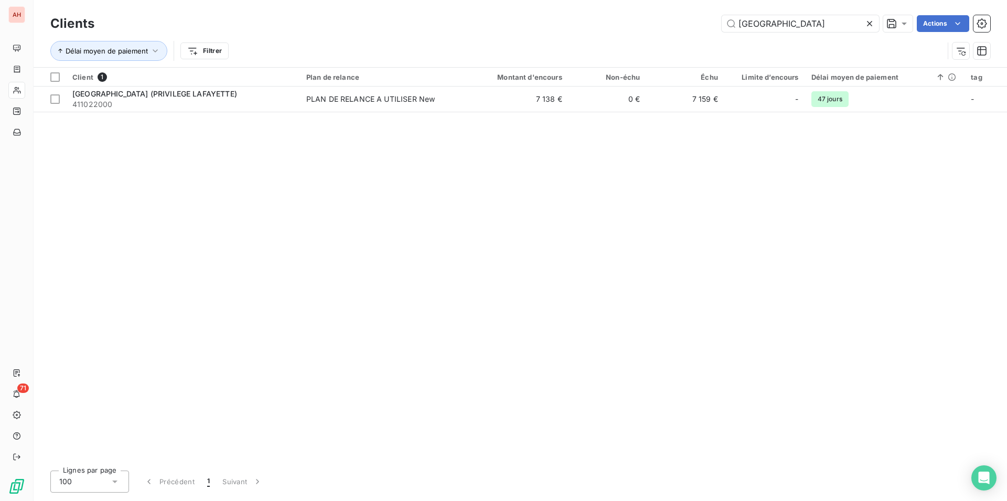
click at [869, 18] on icon at bounding box center [869, 23] width 10 height 10
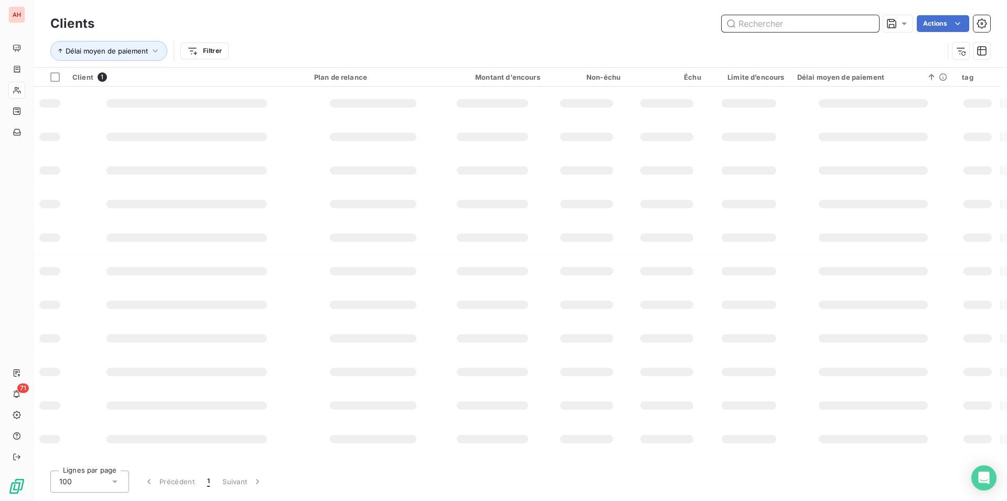
click at [837, 17] on input "text" at bounding box center [800, 23] width 157 height 17
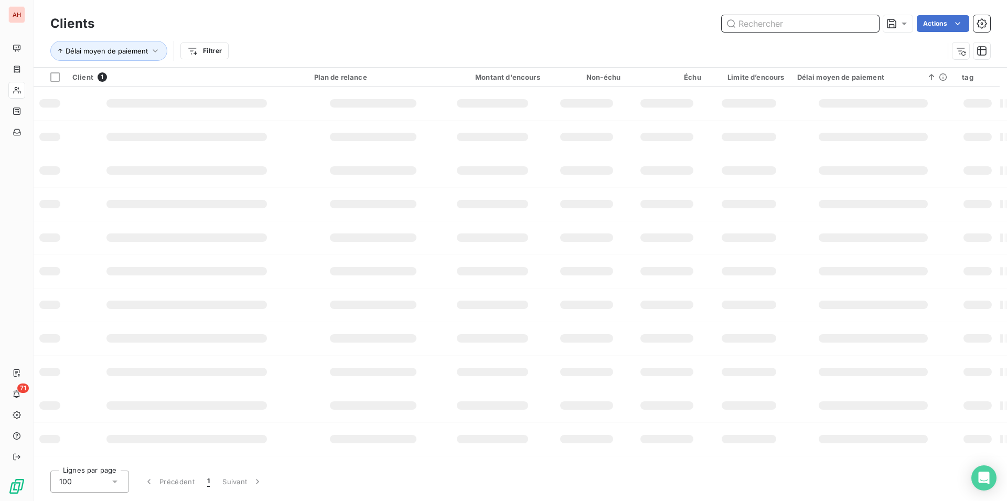
click at [837, 17] on input "text" at bounding box center [800, 23] width 157 height 17
click at [836, 17] on input "text" at bounding box center [800, 23] width 157 height 17
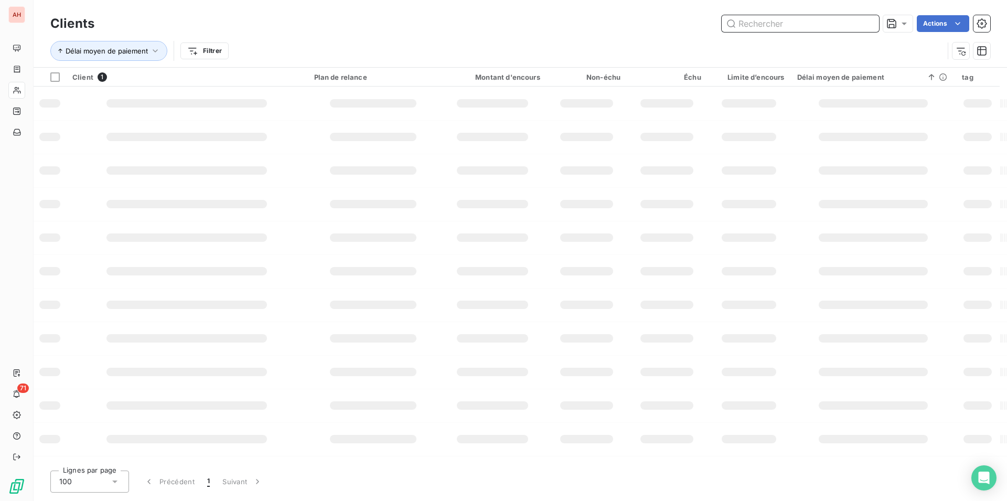
click at [836, 17] on input "text" at bounding box center [800, 23] width 157 height 17
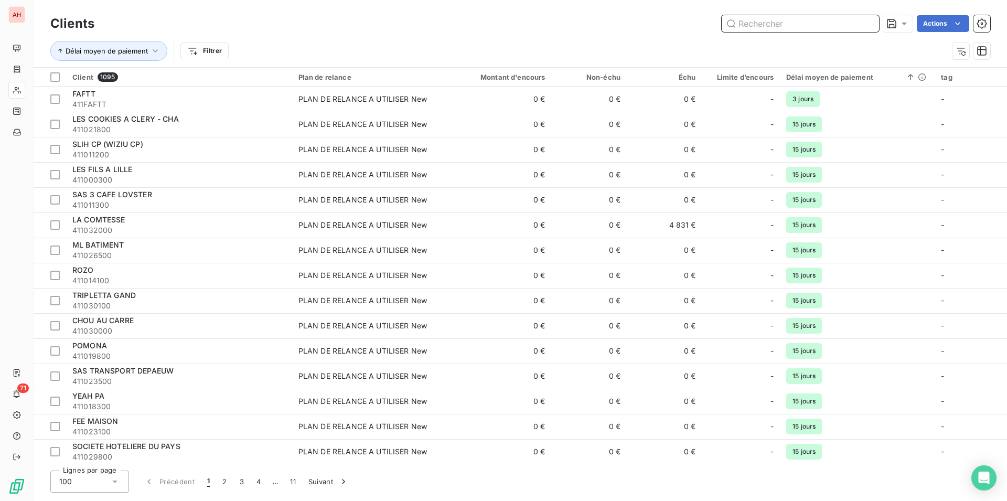
click at [836, 17] on input "text" at bounding box center [800, 23] width 157 height 17
paste input "BEST WESTERN RONCERAY"
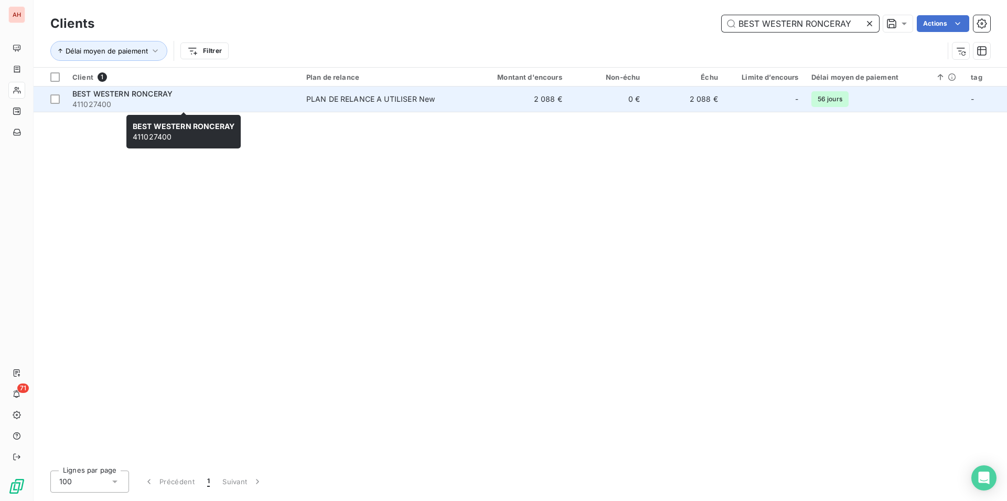
type input "BEST WESTERN RONCERAY"
click at [270, 102] on span "411027400" at bounding box center [182, 104] width 221 height 10
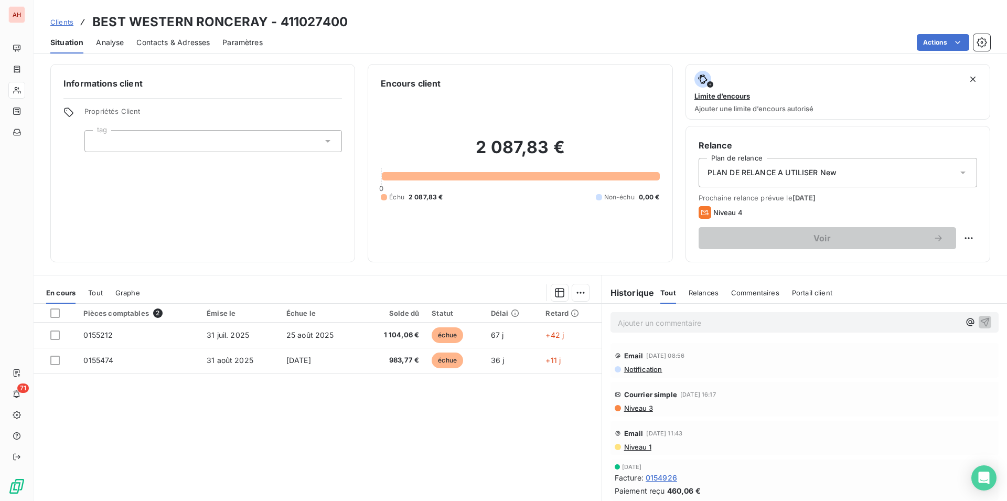
click at [182, 46] on span "Contacts & Adresses" at bounding box center [172, 42] width 73 height 10
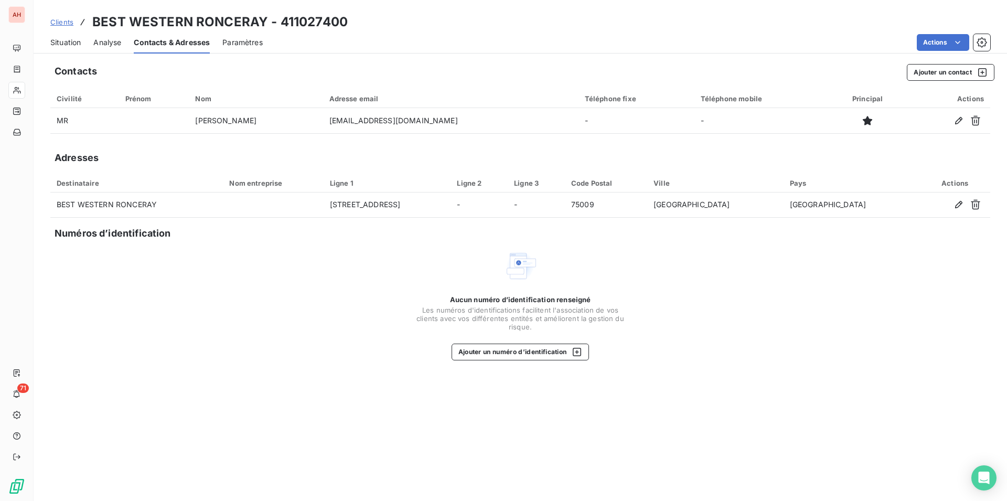
click at [77, 46] on span "Situation" at bounding box center [65, 42] width 30 height 10
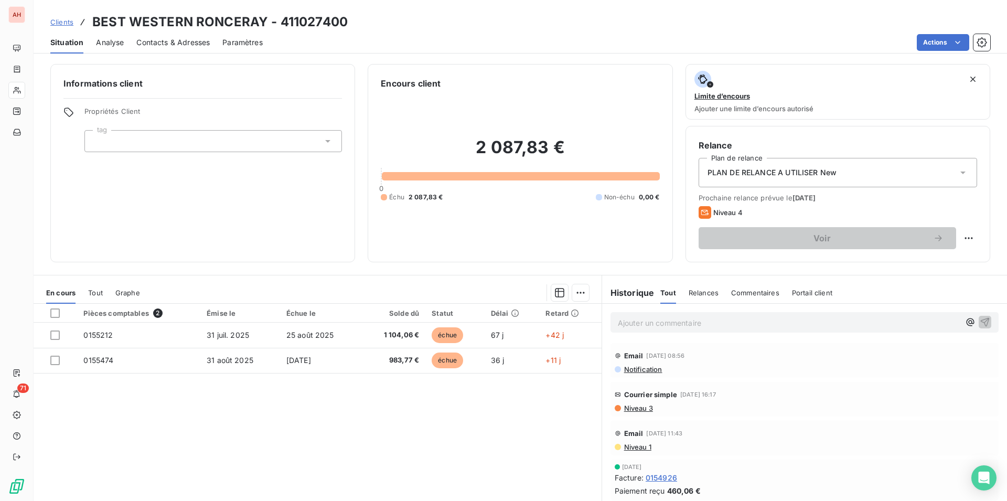
click at [414, 422] on div "Pièces comptables 2 Émise le Échue le Solde dû Statut Délai Retard 0155212 [DAT…" at bounding box center [318, 405] width 568 height 202
click at [163, 56] on div "Clients BEST WESTERN RONCERAY - 411027400 Situation Analyse Contacts & Adresses…" at bounding box center [520, 250] width 973 height 501
click at [174, 39] on span "Contacts & Adresses" at bounding box center [172, 42] width 73 height 10
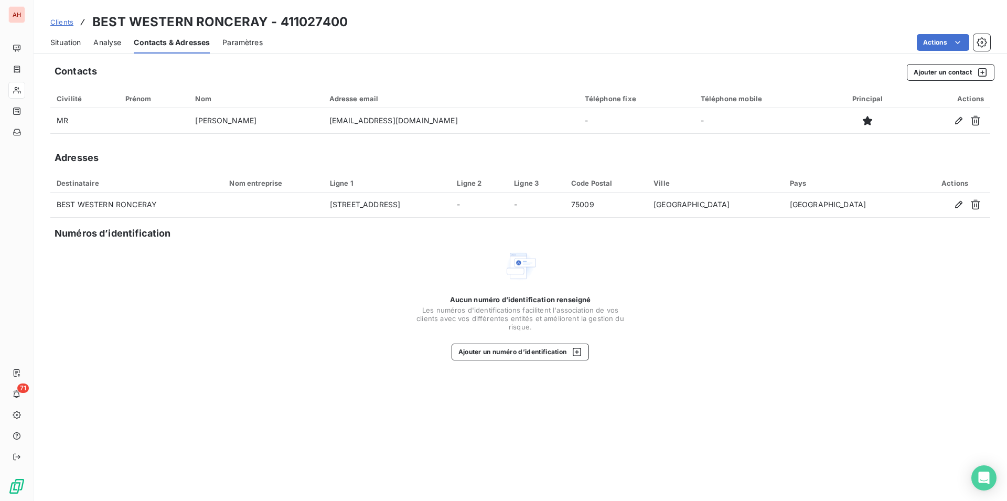
click at [66, 41] on span "Situation" at bounding box center [65, 42] width 30 height 10
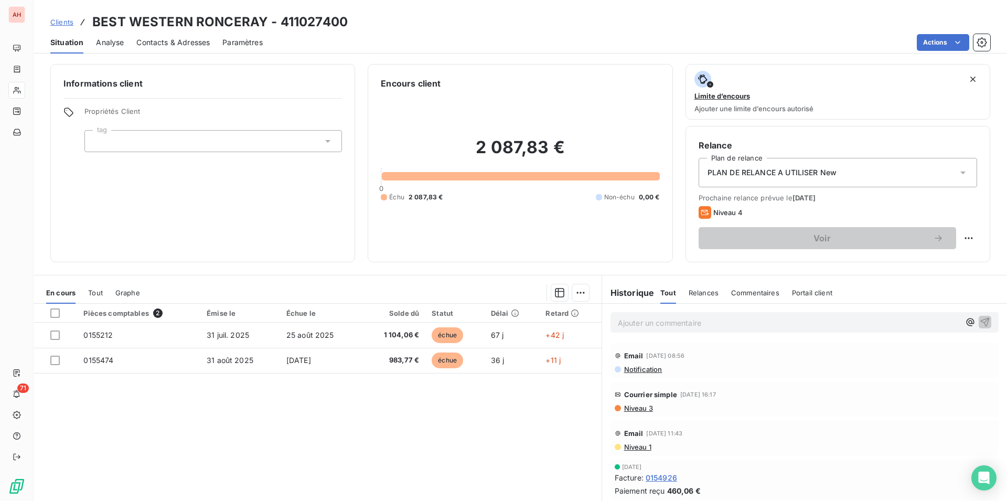
click at [310, 443] on div "Pièces comptables 2 Émise le Échue le Solde dû Statut Délai Retard 0155212 [DAT…" at bounding box center [318, 405] width 568 height 202
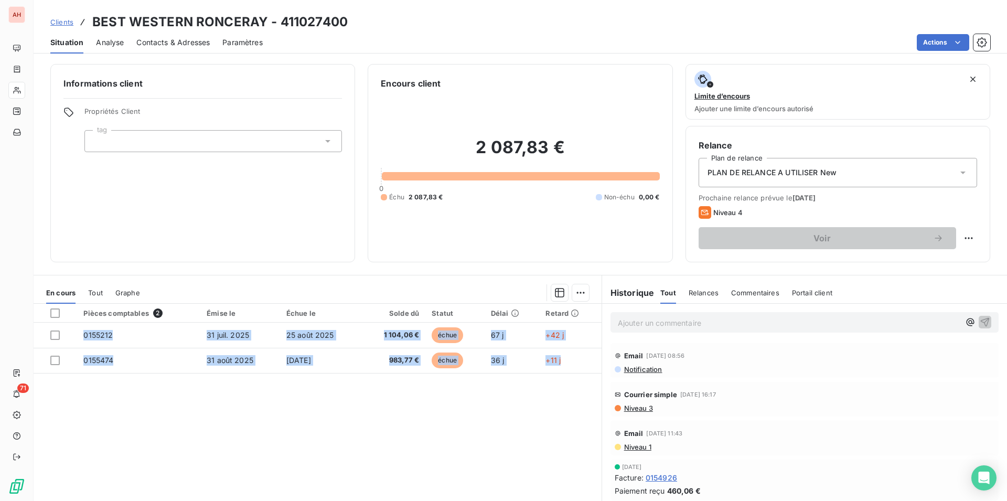
drag, startPoint x: 95, startPoint y: 22, endPoint x: 589, endPoint y: 380, distance: 610.6
click at [589, 380] on div "Clients BEST WESTERN RONCERAY - 411027400 Situation Analyse Contacts & Adresses…" at bounding box center [520, 250] width 973 height 501
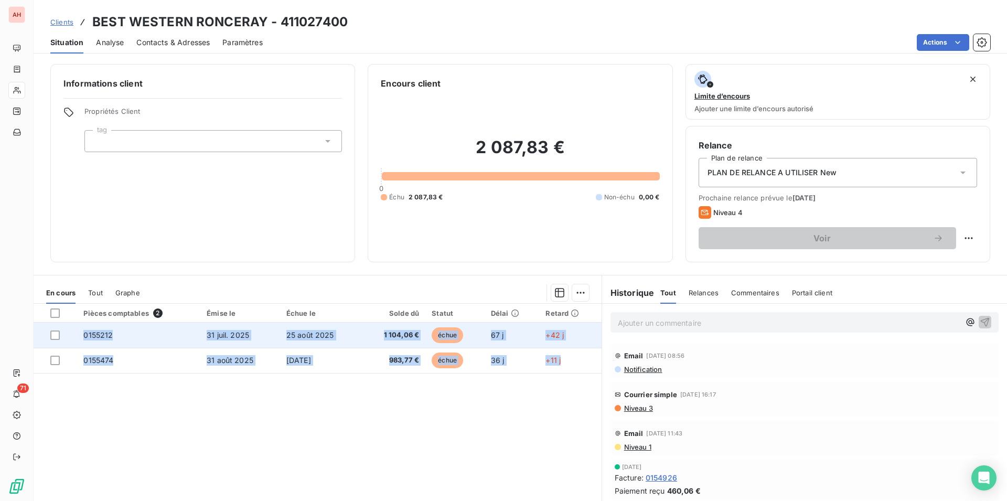
copy tbody "0155212 [DATE] [DATE] 1 104,06 € échue 67 j +42 j 0155474 [DATE] [DATE] 983,77 …"
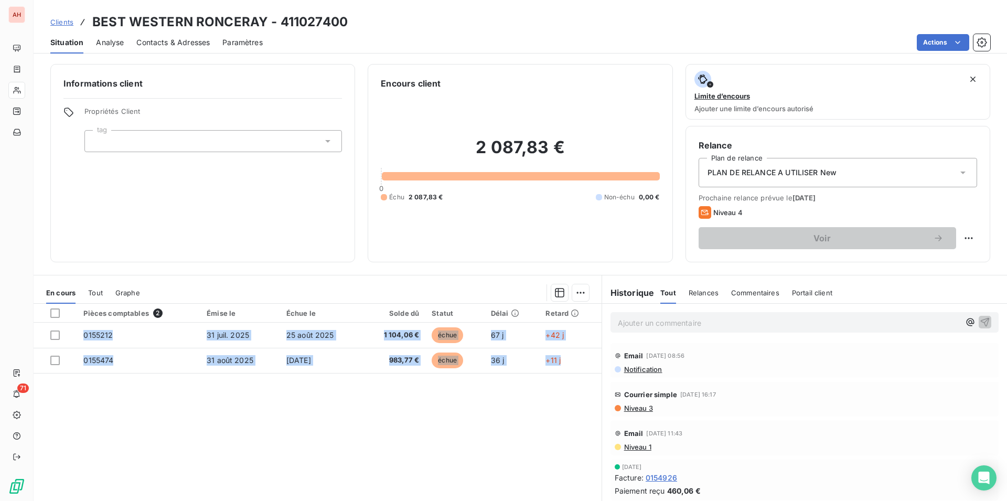
click at [217, 85] on h6 "Informations client" at bounding box center [202, 83] width 278 height 13
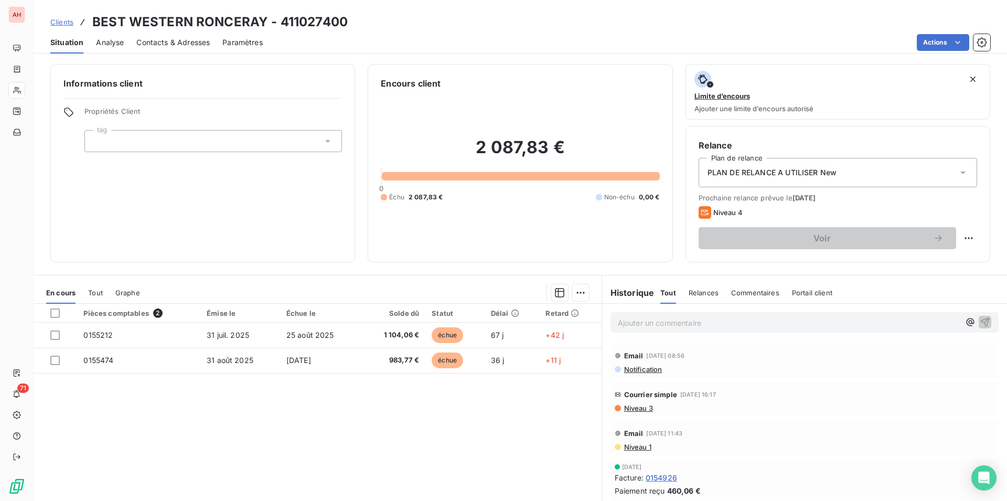
click at [201, 44] on span "Contacts & Adresses" at bounding box center [172, 42] width 73 height 10
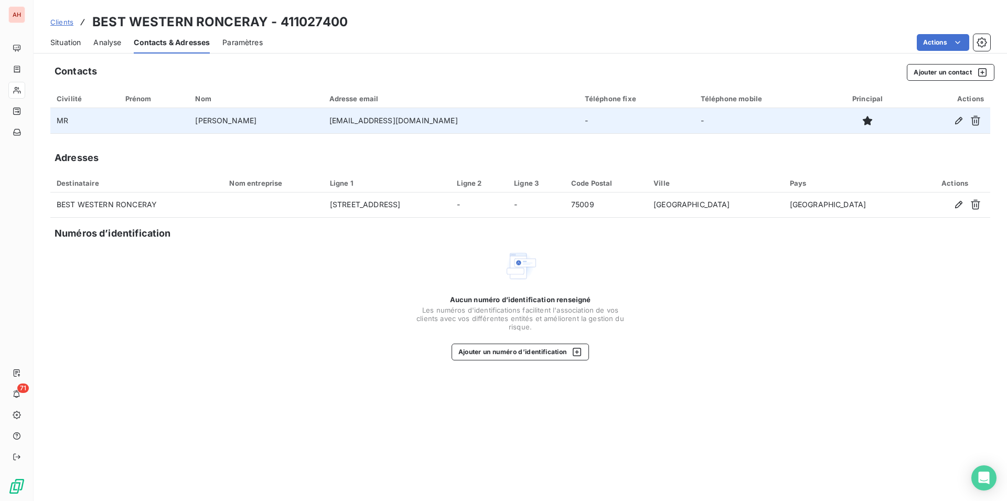
drag, startPoint x: 465, startPoint y: 117, endPoint x: 332, endPoint y: 124, distance: 132.3
click at [332, 124] on tr "MR [PERSON_NAME] [EMAIL_ADDRESS][DOMAIN_NAME] - -" at bounding box center [520, 120] width 940 height 25
copy tr "[EMAIL_ADDRESS][DOMAIN_NAME]"
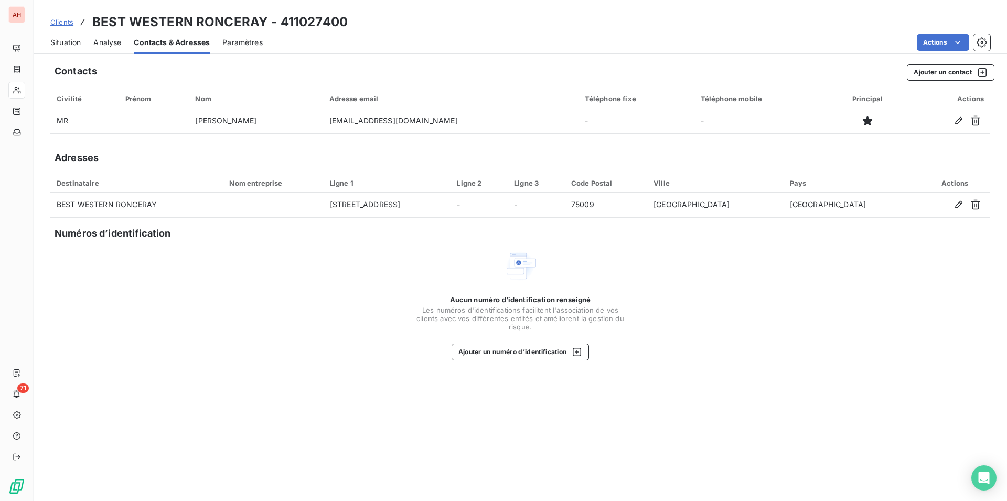
click at [66, 44] on span "Situation" at bounding box center [65, 42] width 30 height 10
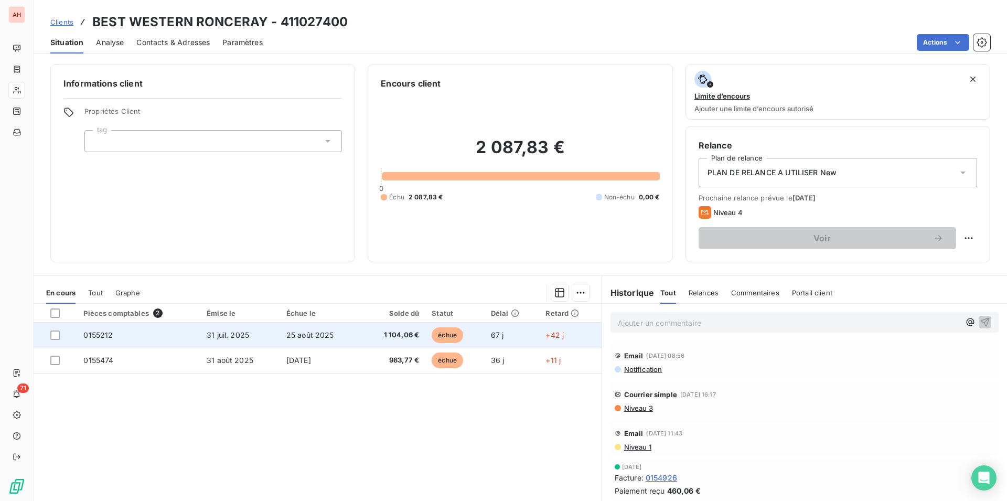
click at [218, 334] on span "31 juil. 2025" at bounding box center [228, 334] width 42 height 9
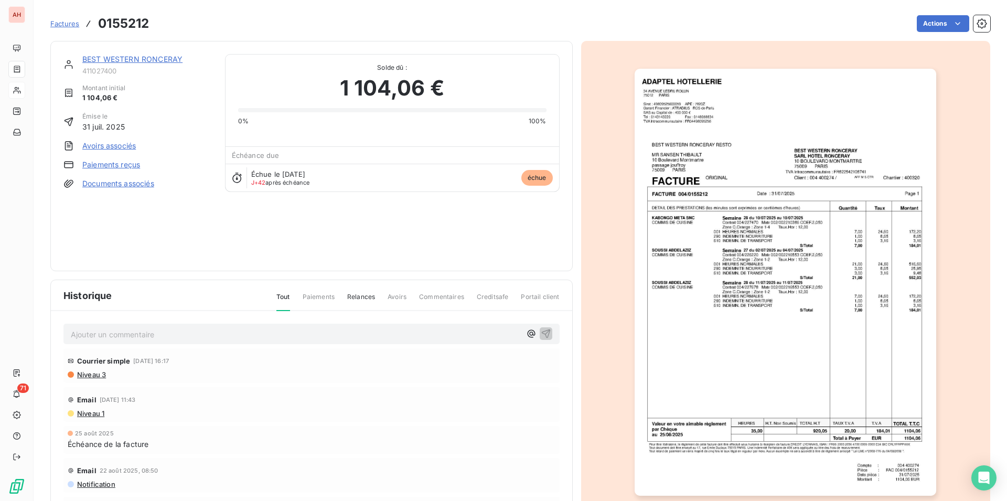
click at [786, 265] on img "button" at bounding box center [786, 282] width 302 height 427
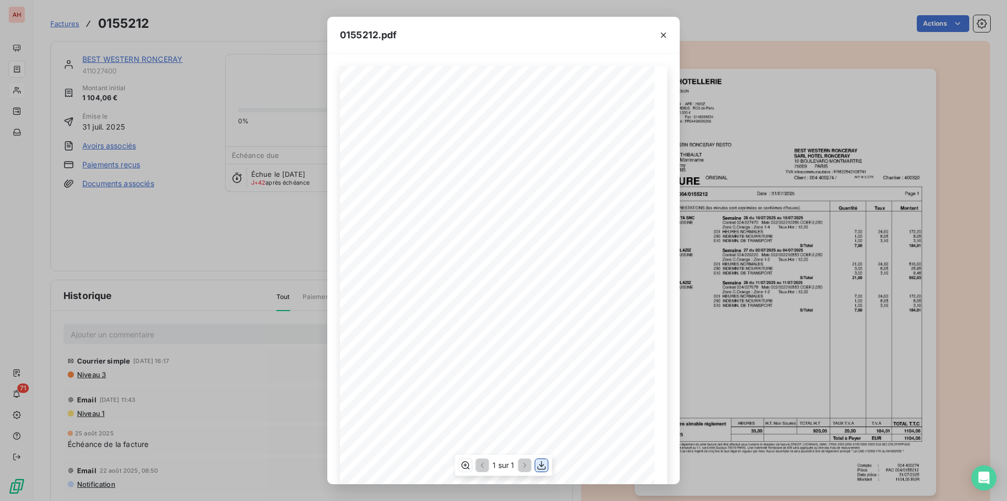
click at [539, 465] on icon "button" at bounding box center [541, 465] width 10 height 10
click at [663, 33] on icon "button" at bounding box center [663, 35] width 10 height 10
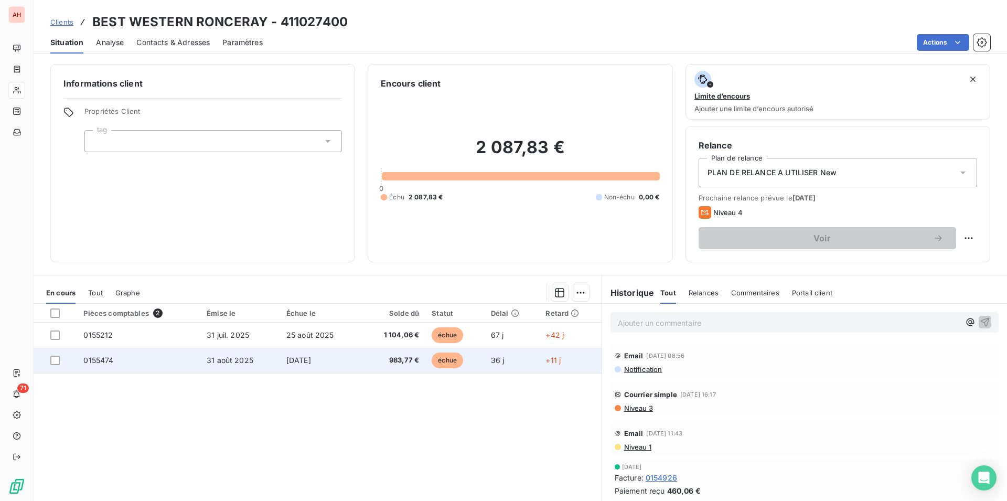
click at [347, 355] on td "[DATE]" at bounding box center [320, 360] width 81 height 25
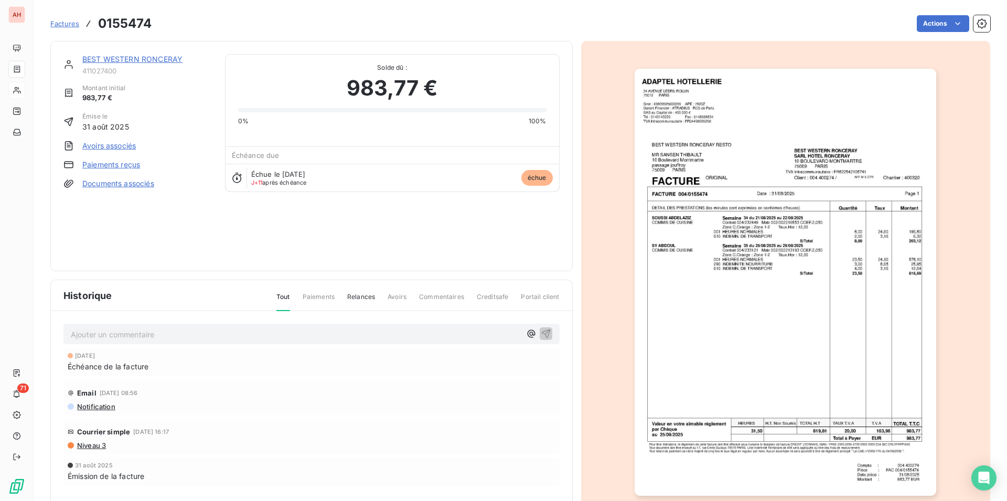
click at [720, 242] on img "button" at bounding box center [786, 282] width 302 height 427
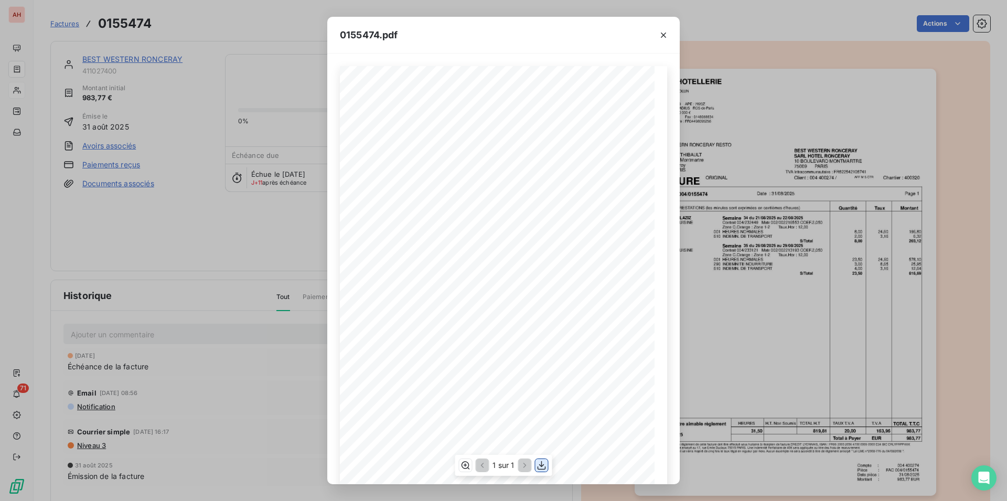
click at [542, 467] on icon "button" at bounding box center [541, 465] width 10 height 10
click at [672, 31] on div at bounding box center [663, 35] width 33 height 36
click at [669, 33] on button "button" at bounding box center [663, 35] width 17 height 17
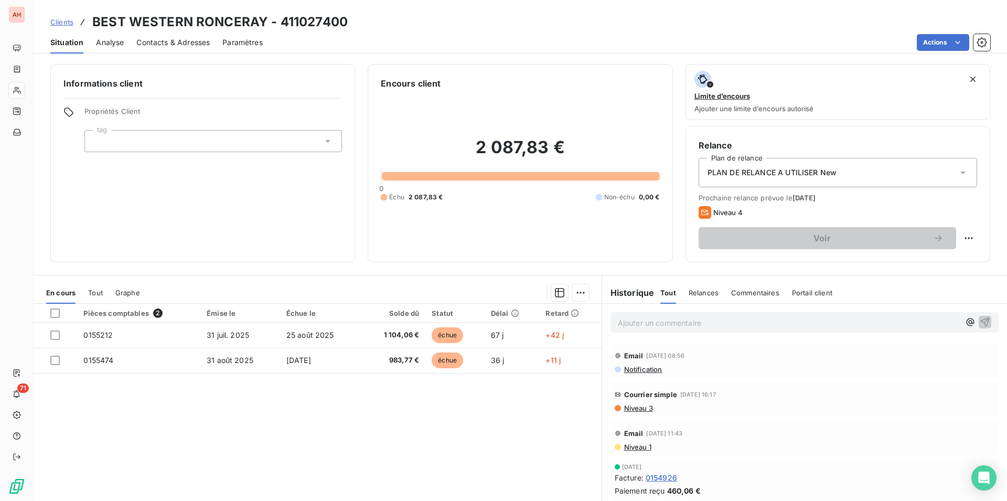
click at [180, 49] on div "Contacts & Adresses" at bounding box center [172, 42] width 73 height 22
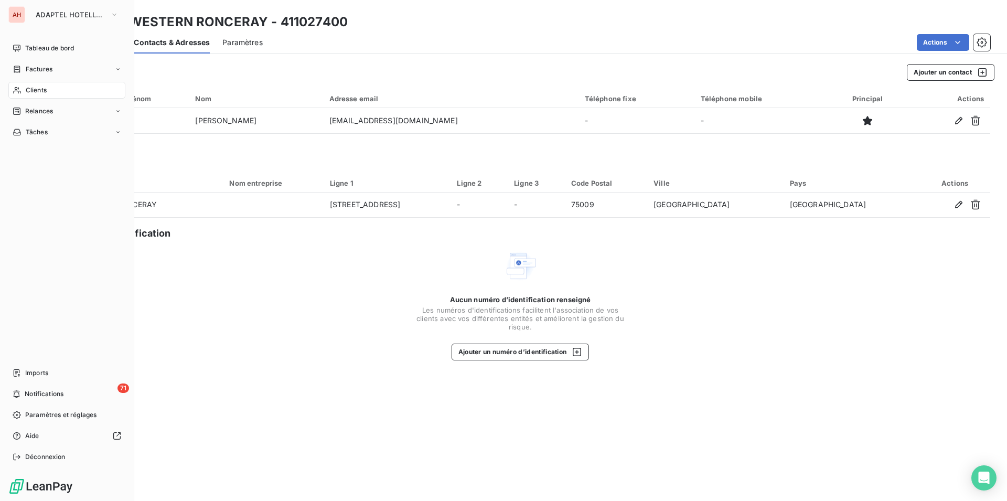
click at [41, 94] on span "Clients" at bounding box center [36, 89] width 21 height 9
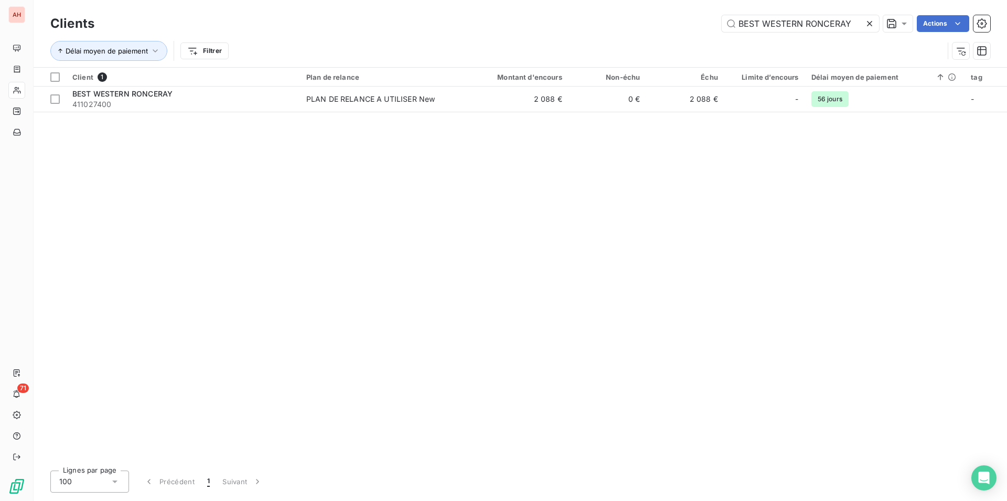
click at [869, 24] on icon at bounding box center [869, 23] width 5 height 5
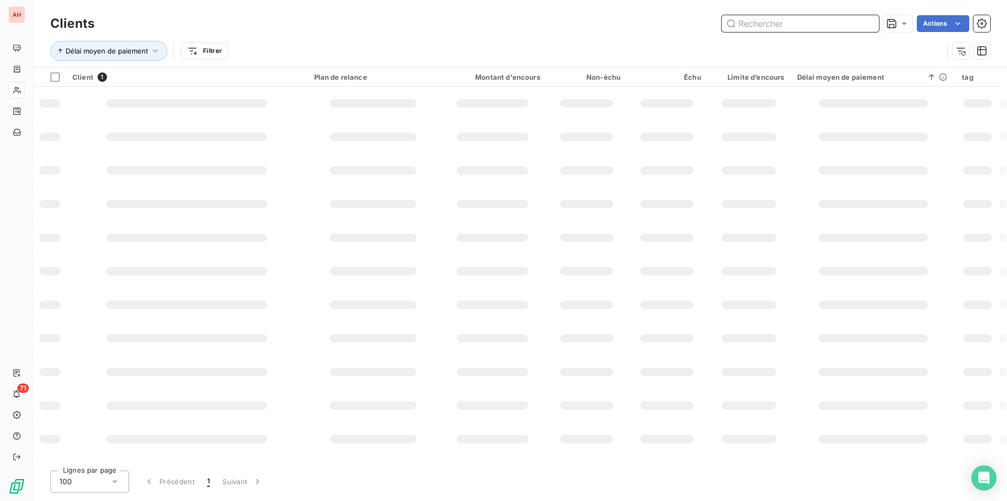
click at [824, 29] on input "text" at bounding box center [800, 23] width 157 height 17
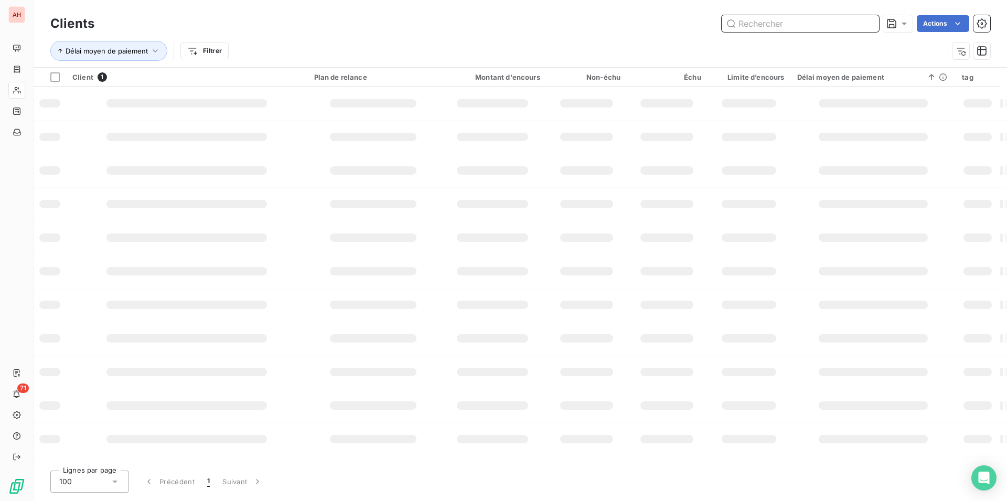
click at [824, 29] on input "text" at bounding box center [800, 23] width 157 height 17
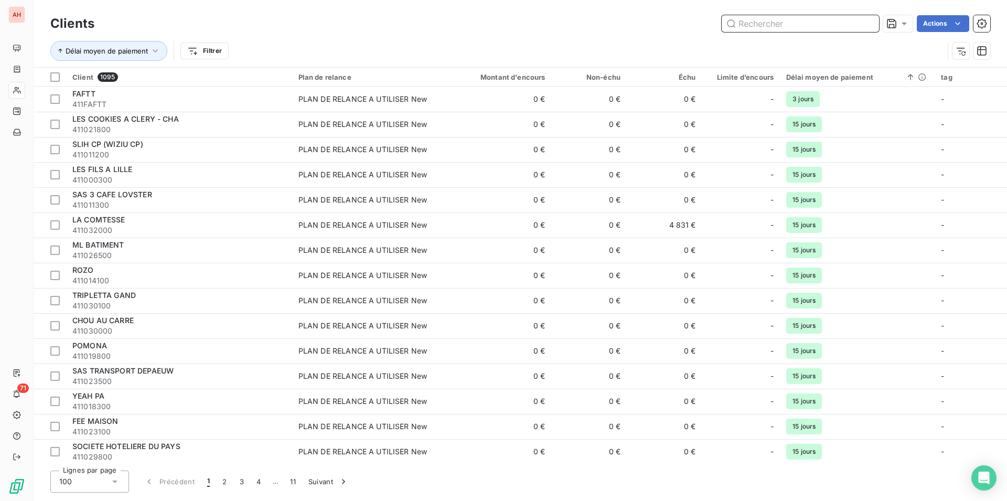
click at [824, 29] on input "text" at bounding box center [800, 23] width 157 height 17
click at [814, 24] on input "text" at bounding box center [800, 23] width 157 height 17
click at [818, 29] on input "text" at bounding box center [800, 23] width 157 height 17
click at [820, 34] on div "Clients Actions" at bounding box center [520, 24] width 940 height 22
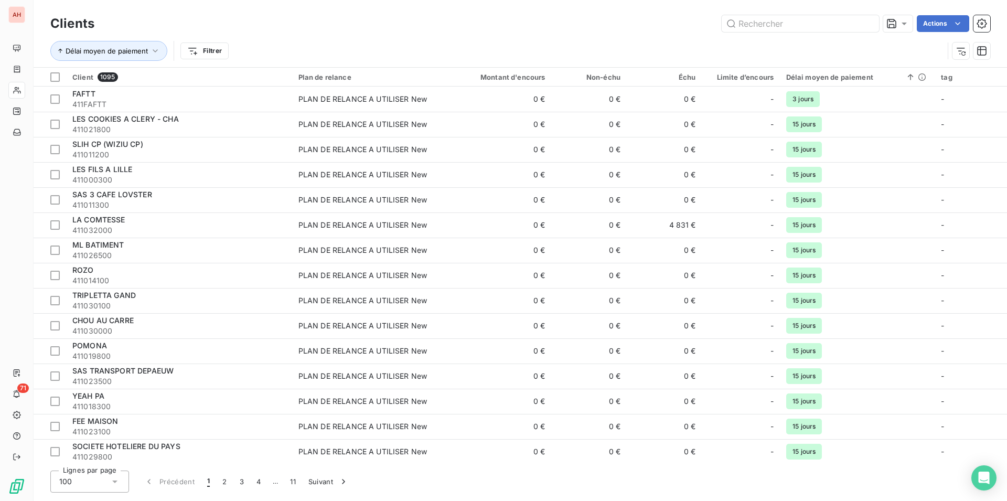
click at [820, 34] on div "Clients Actions" at bounding box center [520, 24] width 940 height 22
click at [790, 22] on input "text" at bounding box center [800, 23] width 157 height 17
paste input "HOTEL LUMEN"
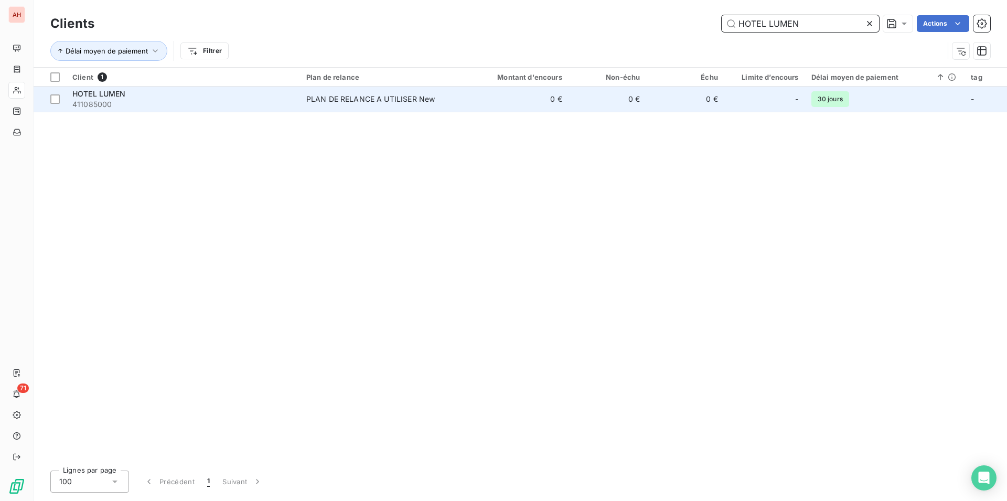
type input "HOTEL LUMEN"
click at [414, 100] on div "PLAN DE RELANCE A UTILISER New" at bounding box center [370, 99] width 129 height 10
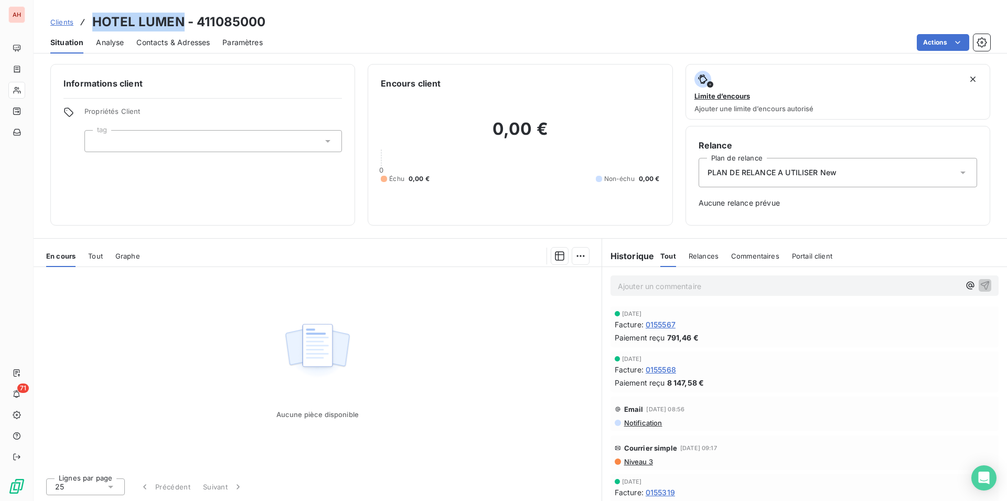
drag, startPoint x: 184, startPoint y: 24, endPoint x: 92, endPoint y: 18, distance: 92.0
click at [92, 18] on h3 "HOTEL LUMEN - 411085000" at bounding box center [178, 22] width 173 height 19
copy h3 "HOTEL LUMEN"
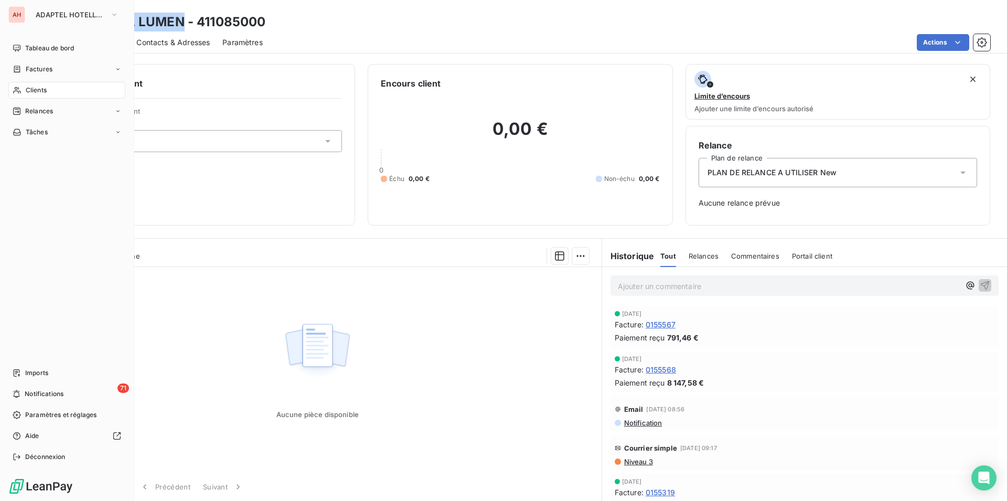
click at [15, 92] on icon at bounding box center [17, 90] width 9 height 8
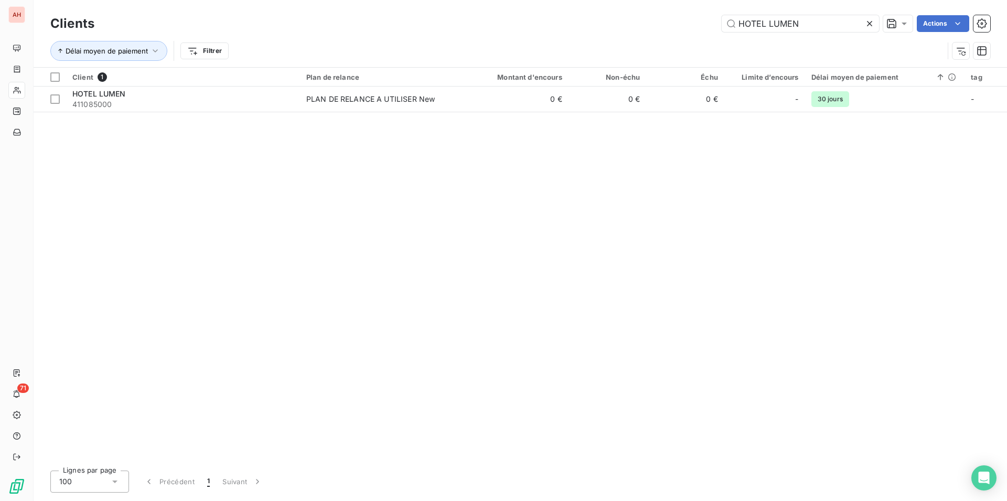
click at [867, 23] on icon at bounding box center [869, 23] width 10 height 10
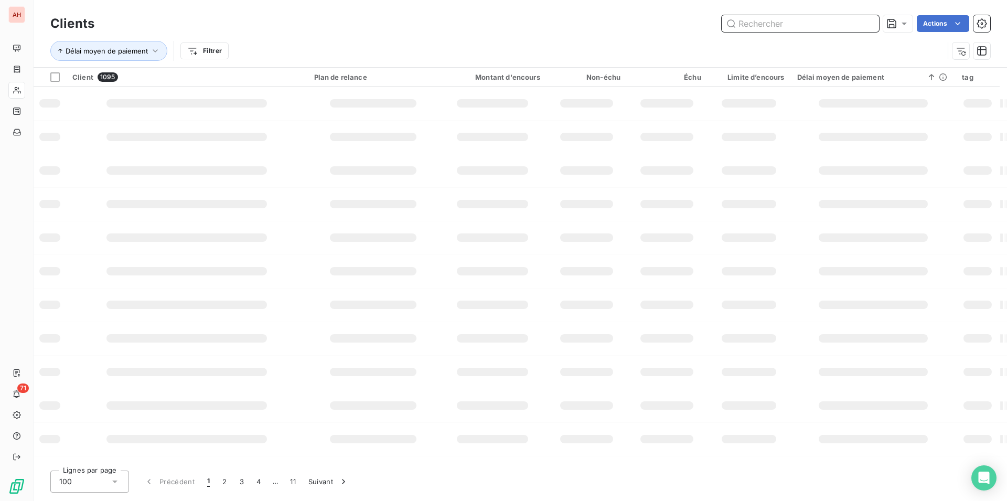
click at [790, 23] on input "text" at bounding box center [800, 23] width 157 height 17
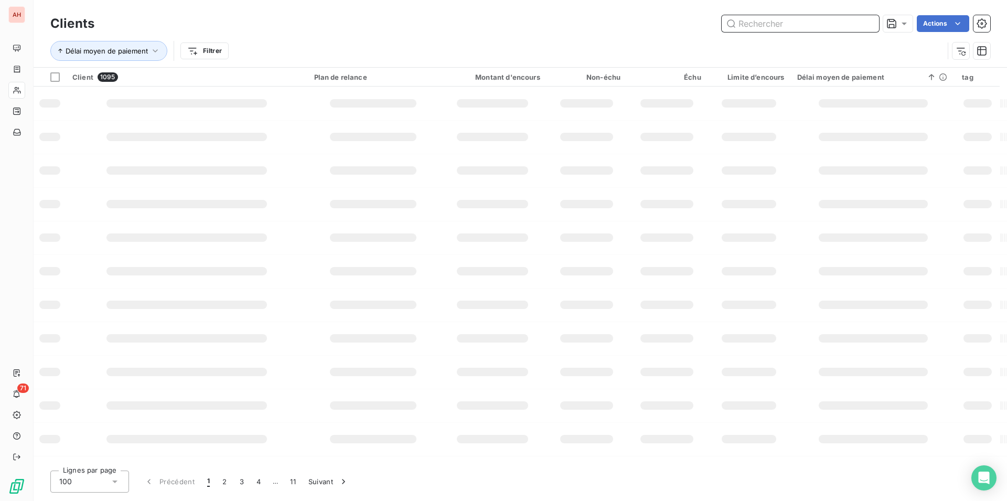
click at [790, 23] on input "text" at bounding box center [800, 23] width 157 height 17
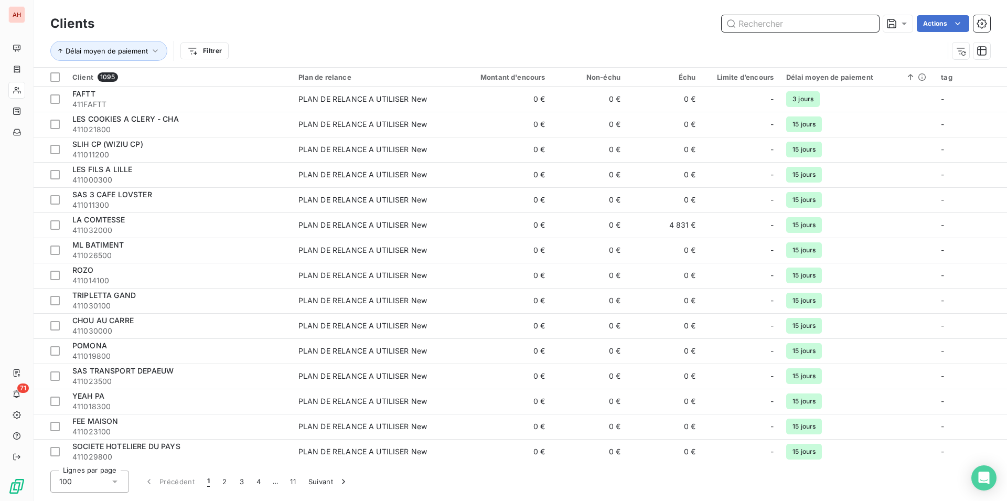
click at [790, 23] on input "text" at bounding box center [800, 23] width 157 height 17
paste input "HOTEL D'AUBUSSON"
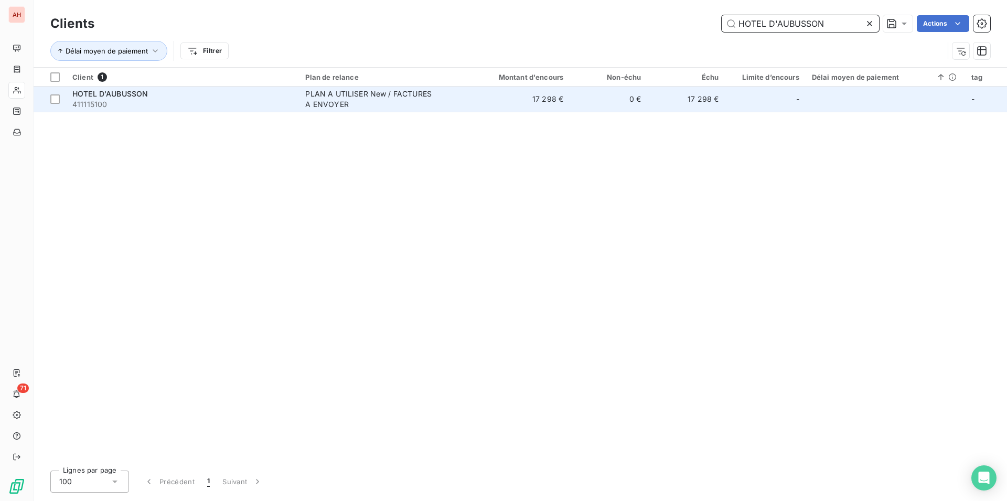
type input "HOTEL D'AUBUSSON"
click at [445, 102] on span "PLAN A UTILISER New / FACTURES A ENVOYER" at bounding box center [382, 99] width 154 height 21
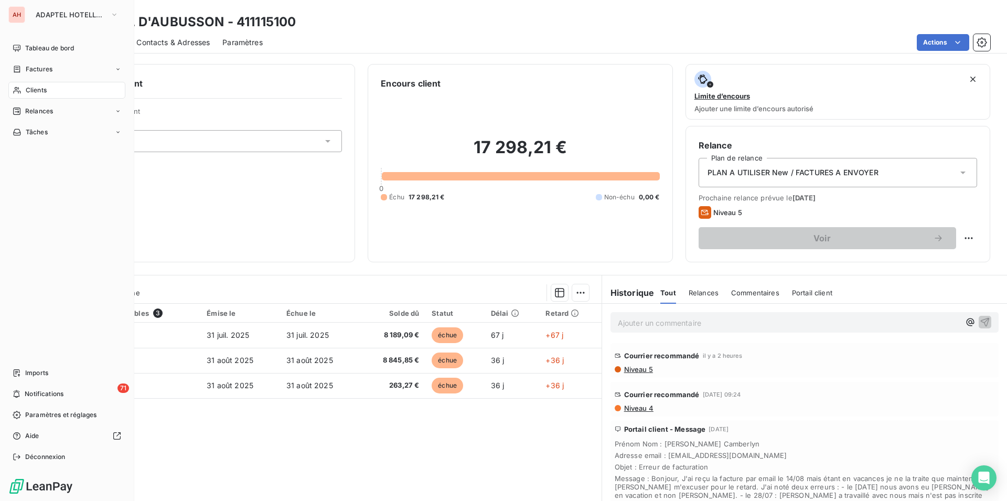
click at [24, 88] on div "Clients" at bounding box center [66, 90] width 117 height 17
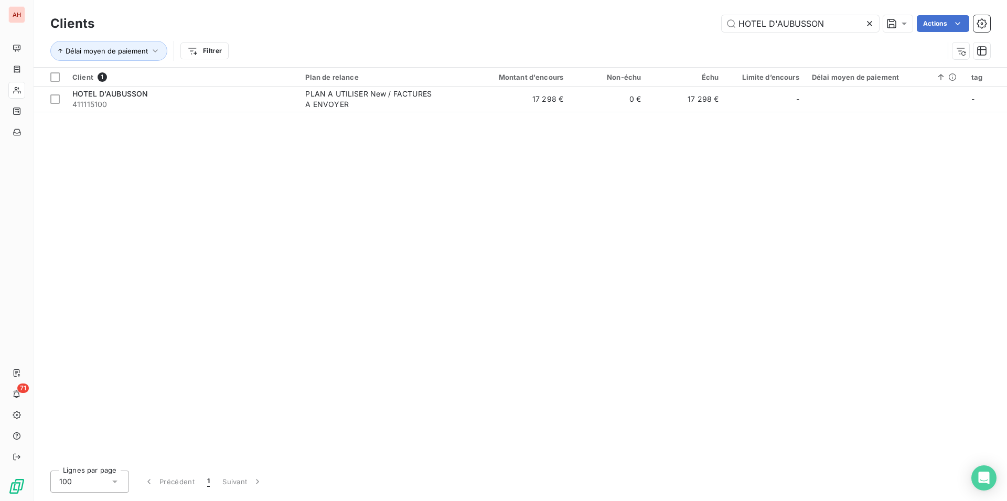
click at [865, 21] on icon at bounding box center [869, 23] width 10 height 10
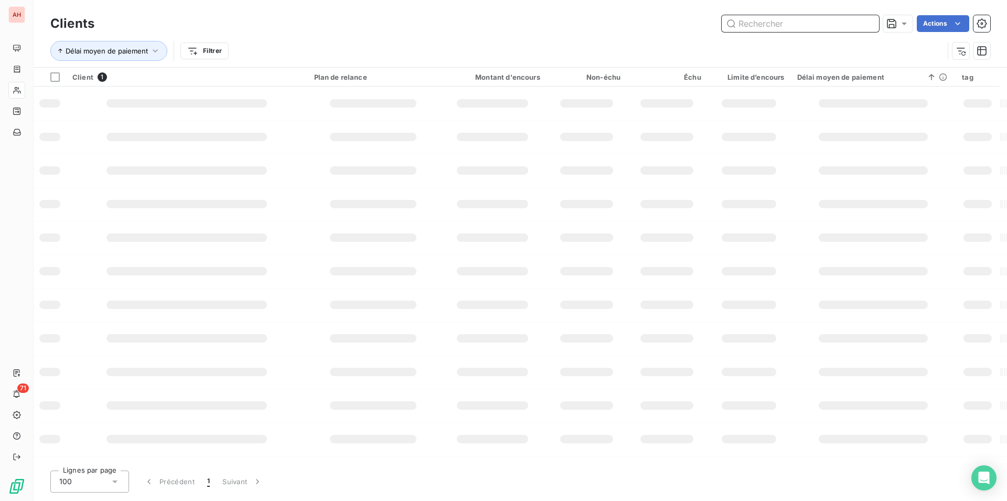
click at [865, 21] on input "text" at bounding box center [800, 23] width 157 height 17
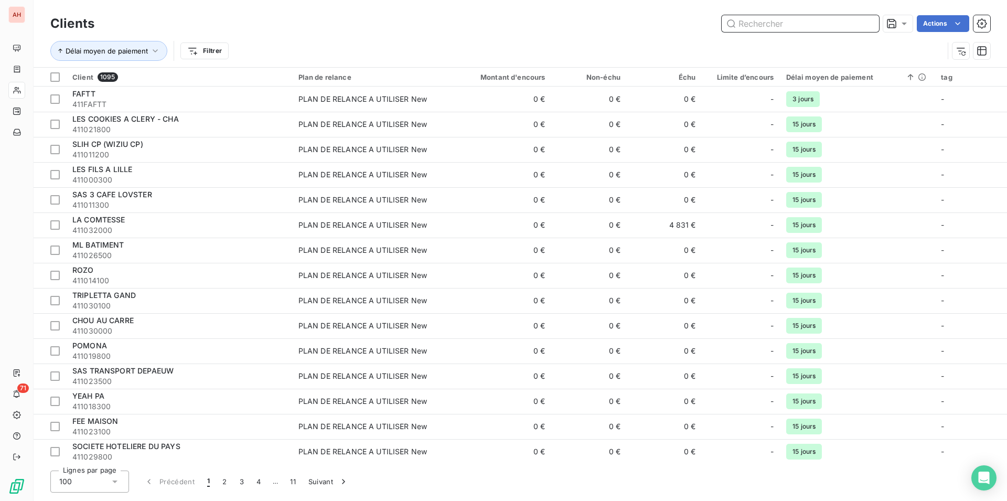
click at [865, 21] on input "text" at bounding box center [800, 23] width 157 height 17
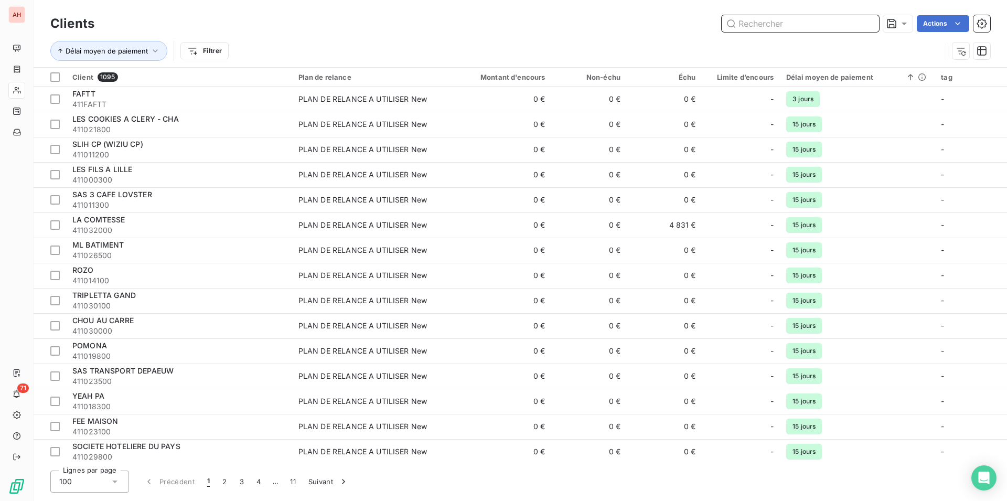
click at [865, 21] on input "text" at bounding box center [800, 23] width 157 height 17
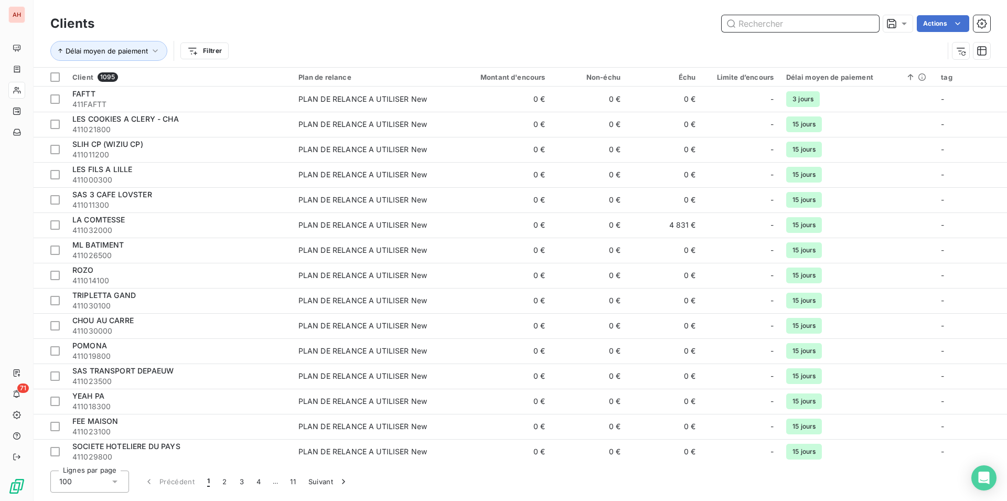
click at [864, 22] on input "text" at bounding box center [800, 23] width 157 height 17
click at [804, 27] on input "text" at bounding box center [800, 23] width 157 height 17
paste input "MERCURE PLACE D'[GEOGRAPHIC_DATA]"
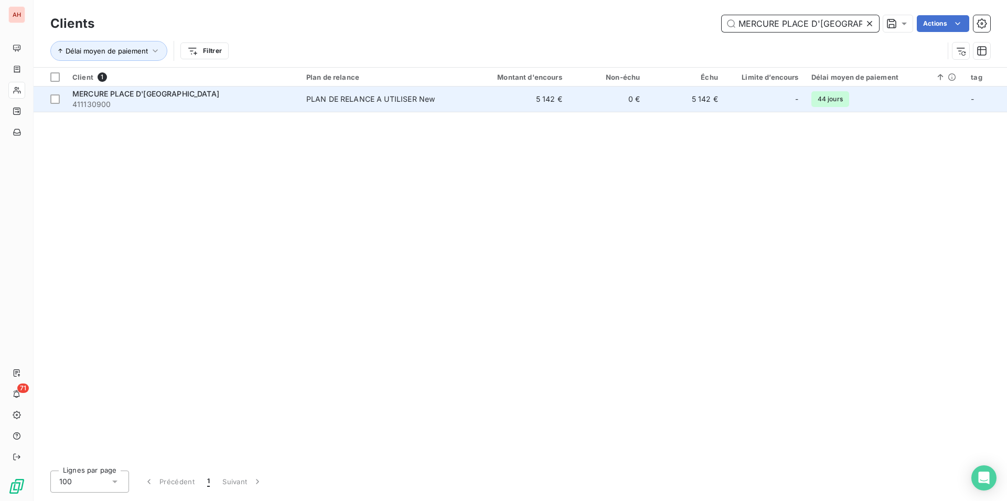
type input "MERCURE PLACE D'[GEOGRAPHIC_DATA]"
click at [411, 104] on td "PLAN DE RELANCE A UTILISER New" at bounding box center [382, 99] width 164 height 25
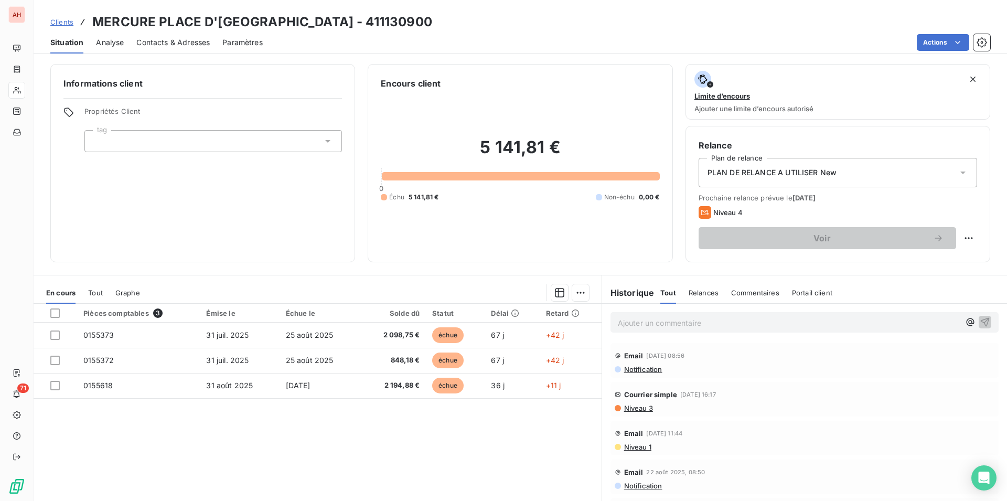
click at [442, 29] on div "Clients MERCURE PLACE D'[GEOGRAPHIC_DATA] - 411130900" at bounding box center [520, 22] width 973 height 19
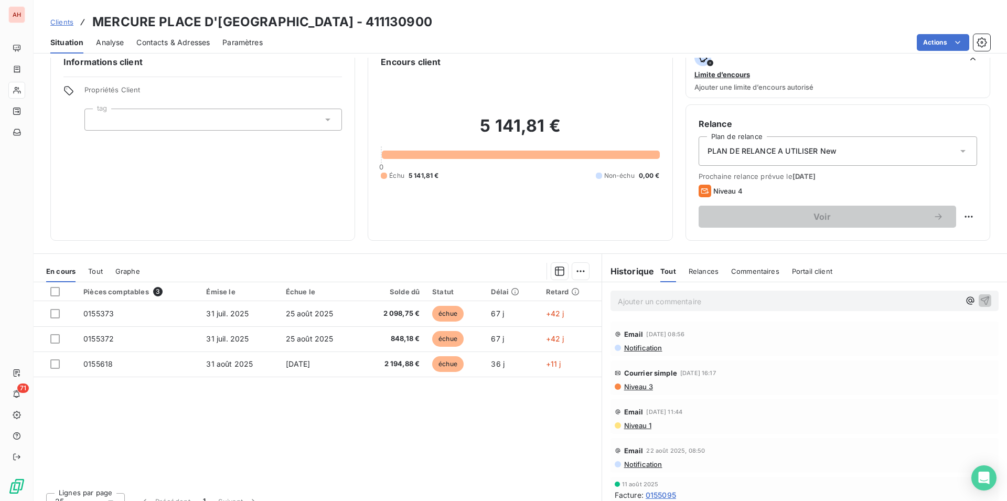
scroll to position [36, 0]
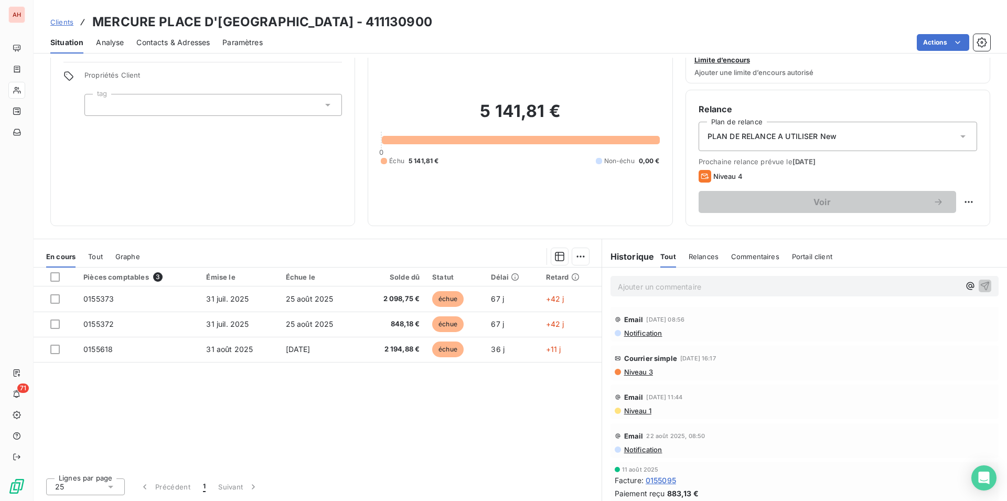
click at [317, 394] on div "Pièces comptables 3 Émise le Échue le Solde dû Statut Délai Retard 0155373 [DAT…" at bounding box center [318, 368] width 568 height 202
click at [371, 418] on div "Pièces comptables 3 Émise le Échue le Solde dû Statut Délai Retard 0155373 [DAT…" at bounding box center [318, 368] width 568 height 202
click at [279, 415] on div "Pièces comptables 3 Émise le Échue le Solde dû Statut Délai Retard 0155373 [DAT…" at bounding box center [318, 368] width 568 height 202
